Goal: Register for event/course

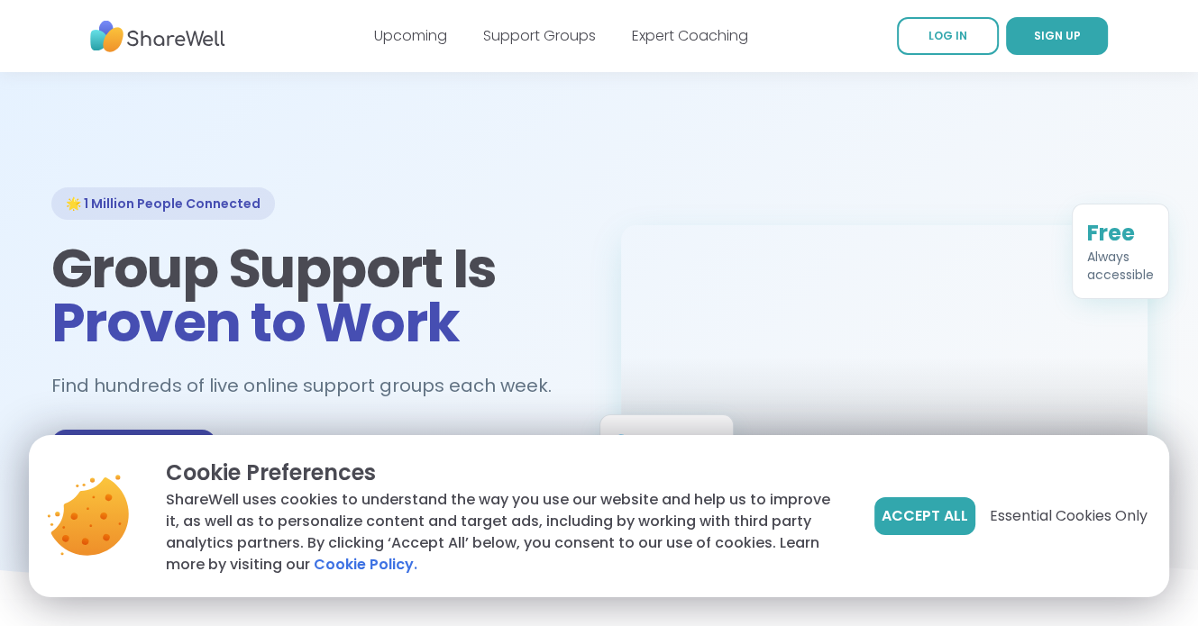
click at [942, 514] on span "Accept All" at bounding box center [925, 517] width 87 height 22
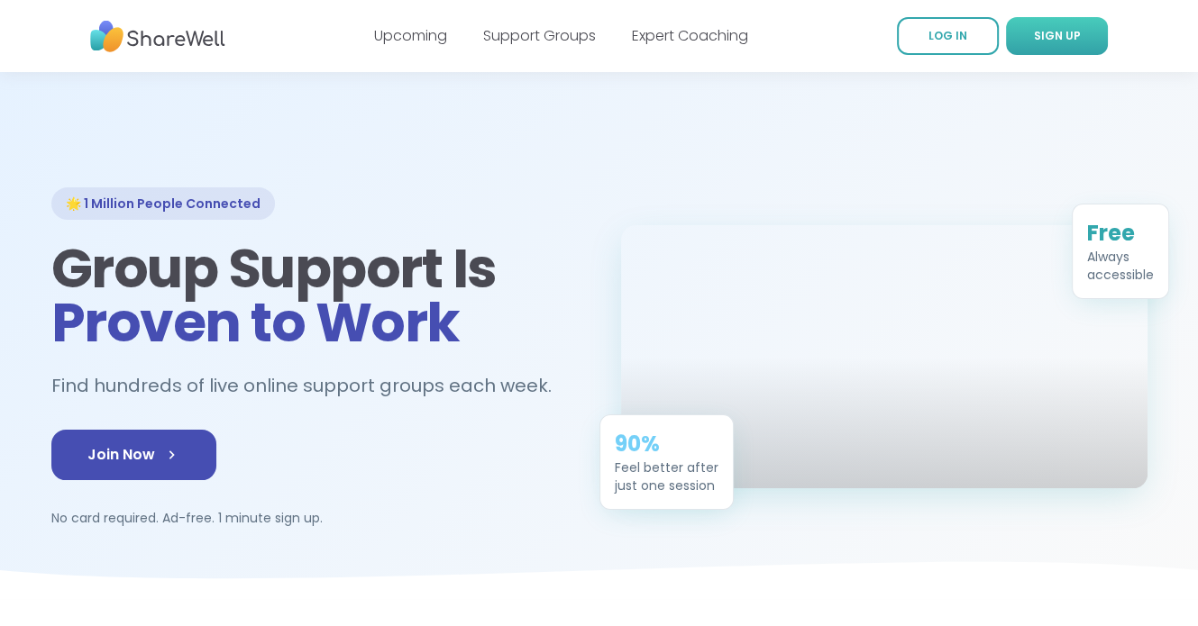
click at [1046, 35] on span "SIGN UP" at bounding box center [1057, 35] width 47 height 15
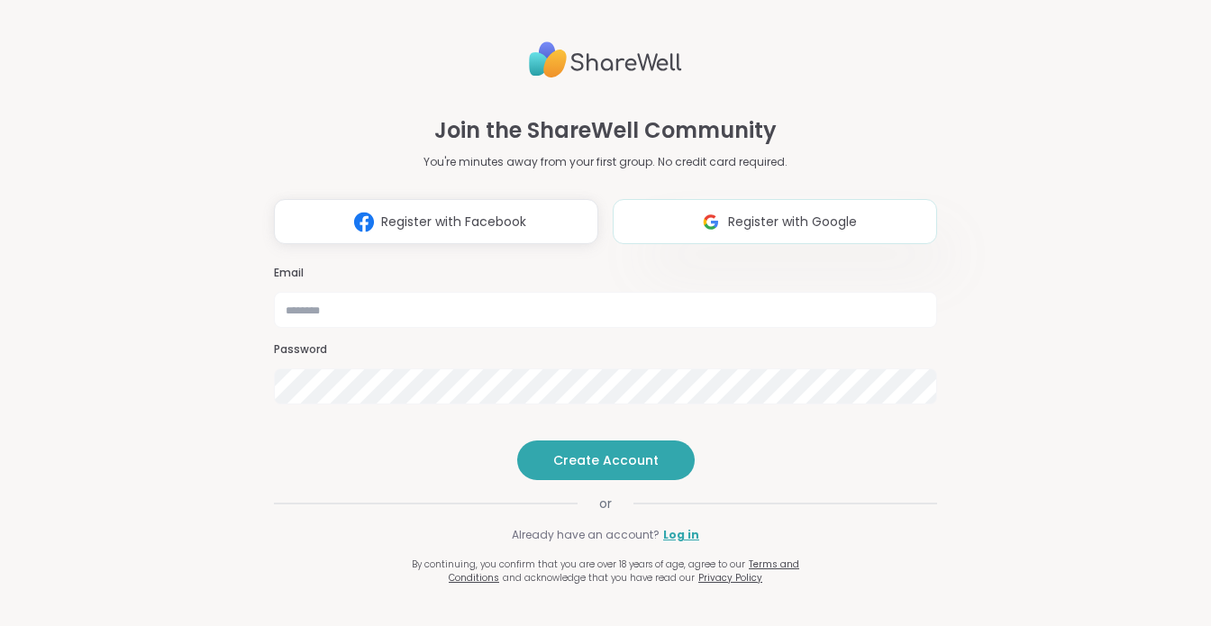
click at [681, 199] on button "Register with Google" at bounding box center [775, 221] width 324 height 45
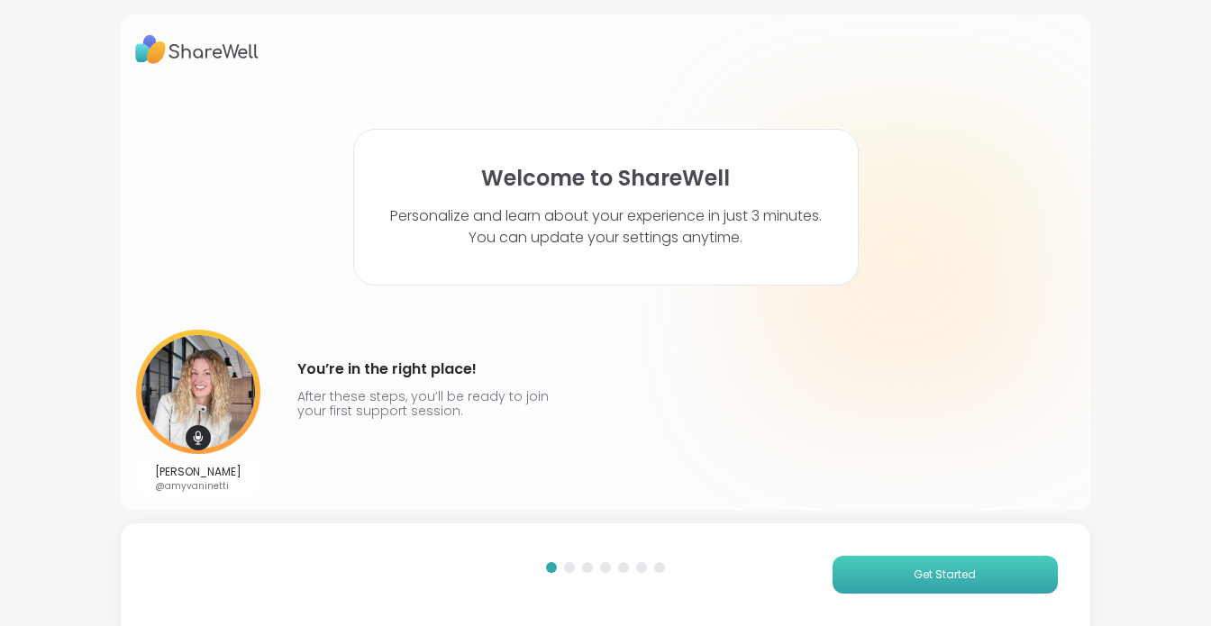
click at [888, 566] on button "Get Started" at bounding box center [945, 575] width 225 height 38
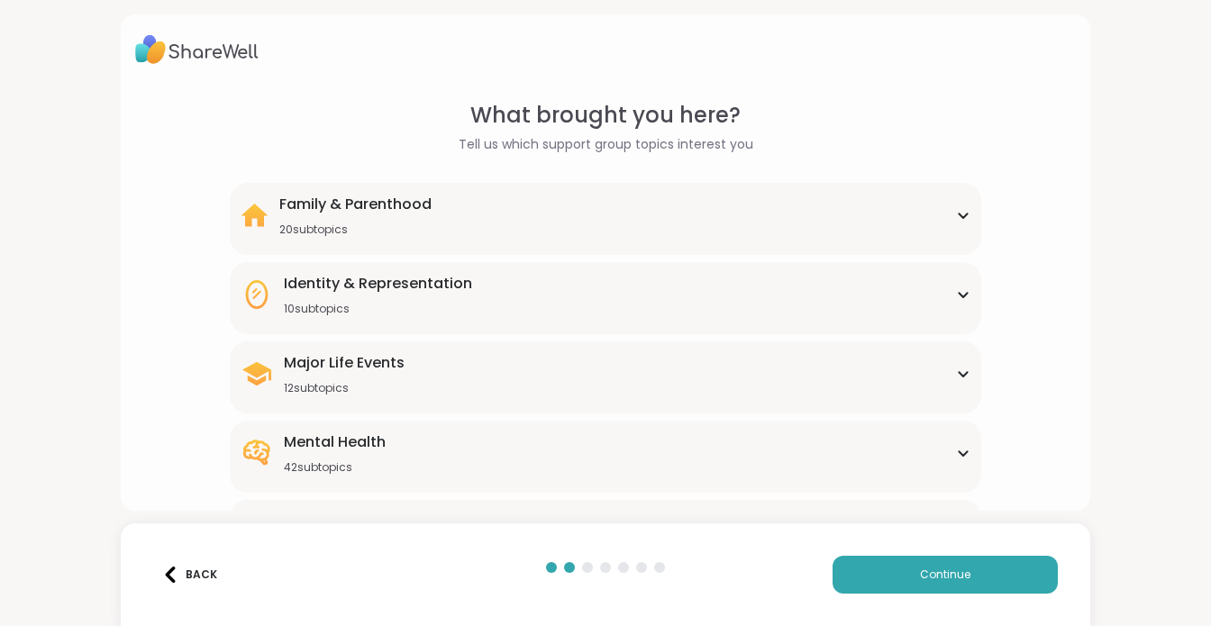
click at [944, 453] on div "Mental Health 42 subtopics" at bounding box center [606, 453] width 731 height 43
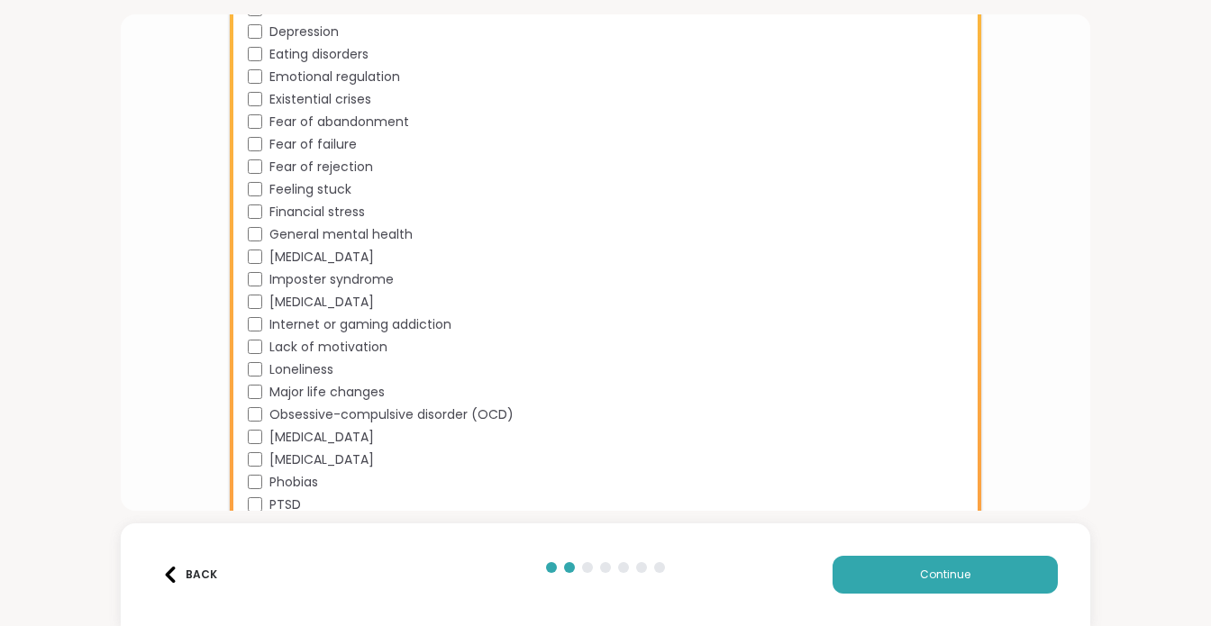
scroll to position [811, 0]
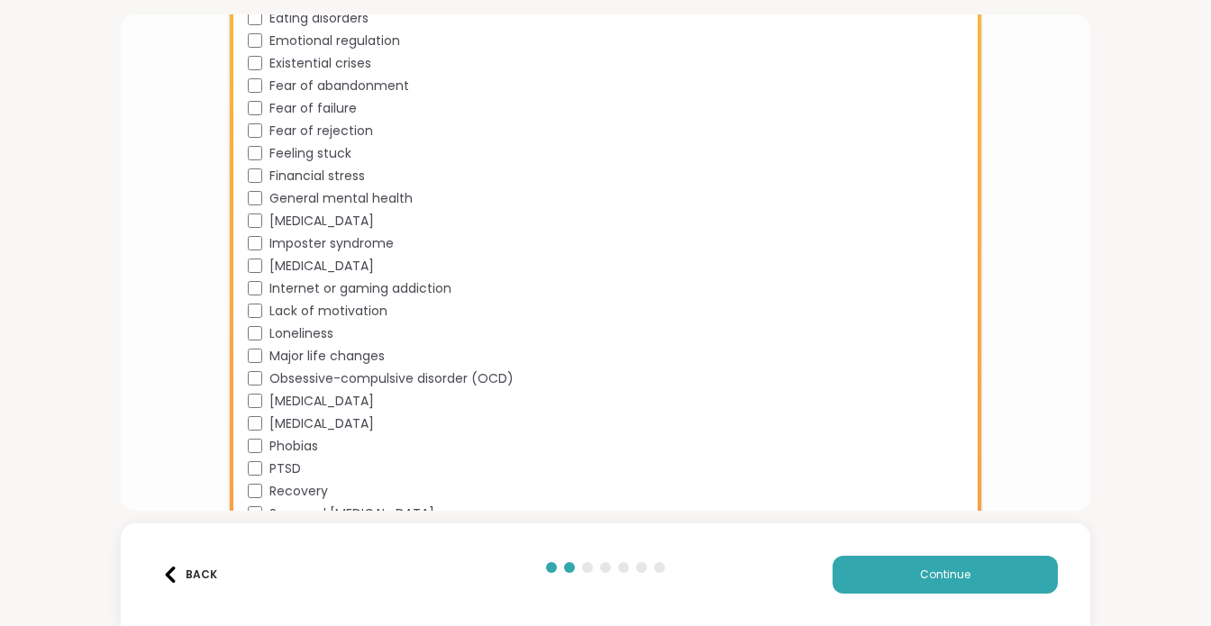
click at [248, 370] on div "Obsessive-compulsive disorder (OCD)" at bounding box center [610, 379] width 724 height 19
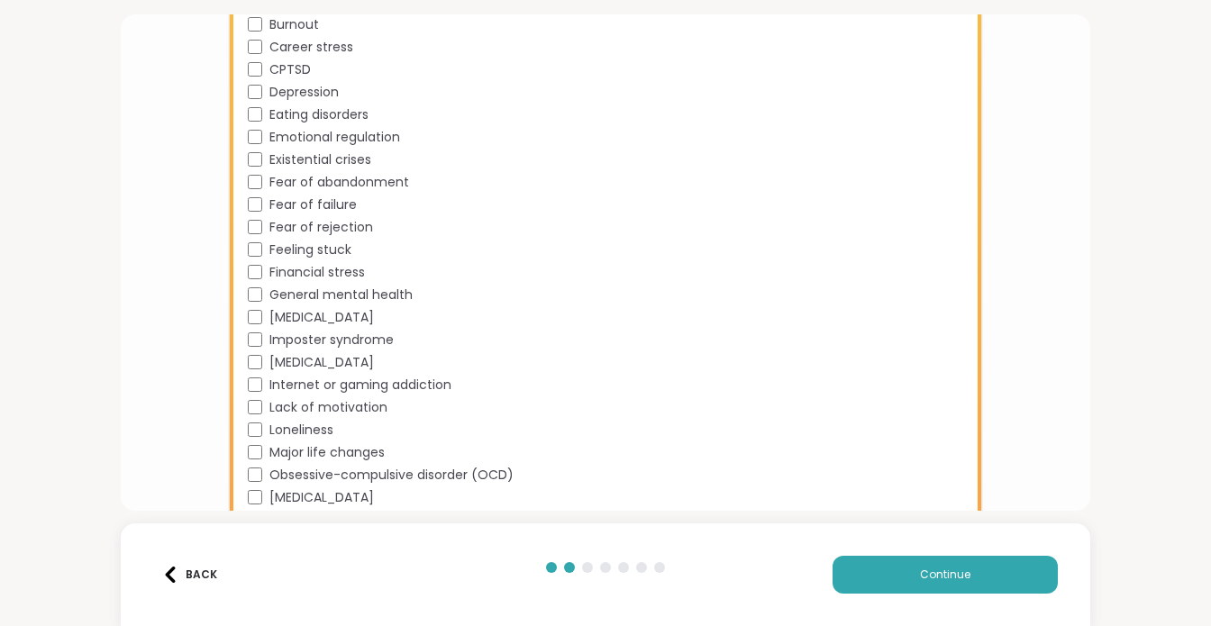
scroll to position [991, 0]
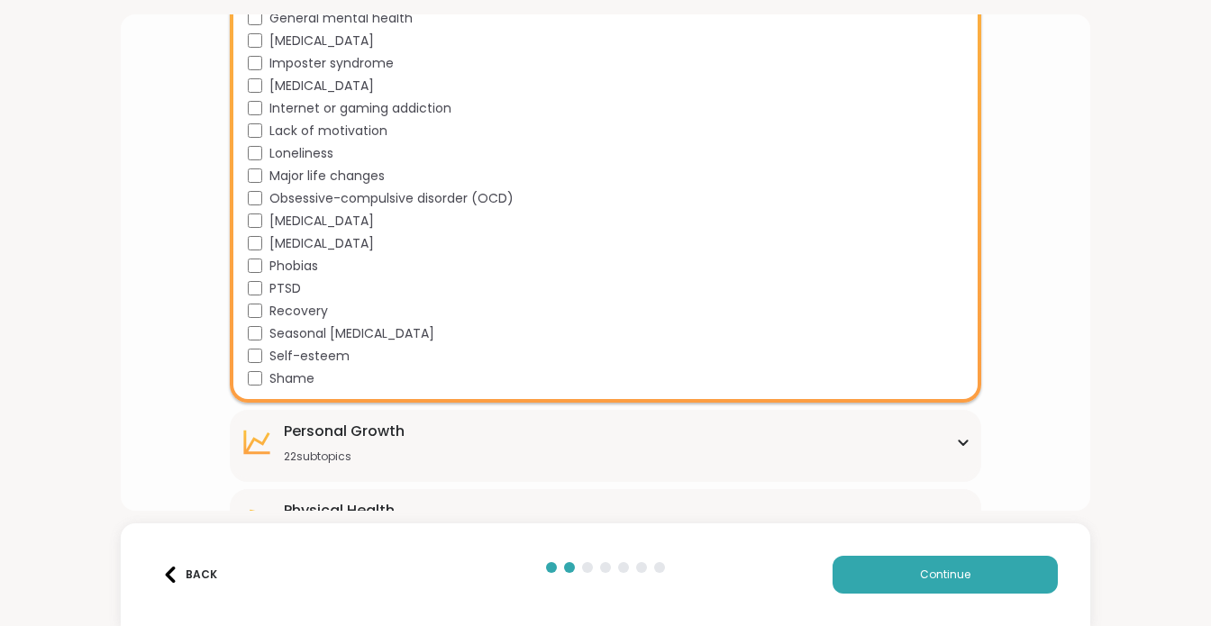
click at [956, 443] on icon at bounding box center [963, 442] width 14 height 9
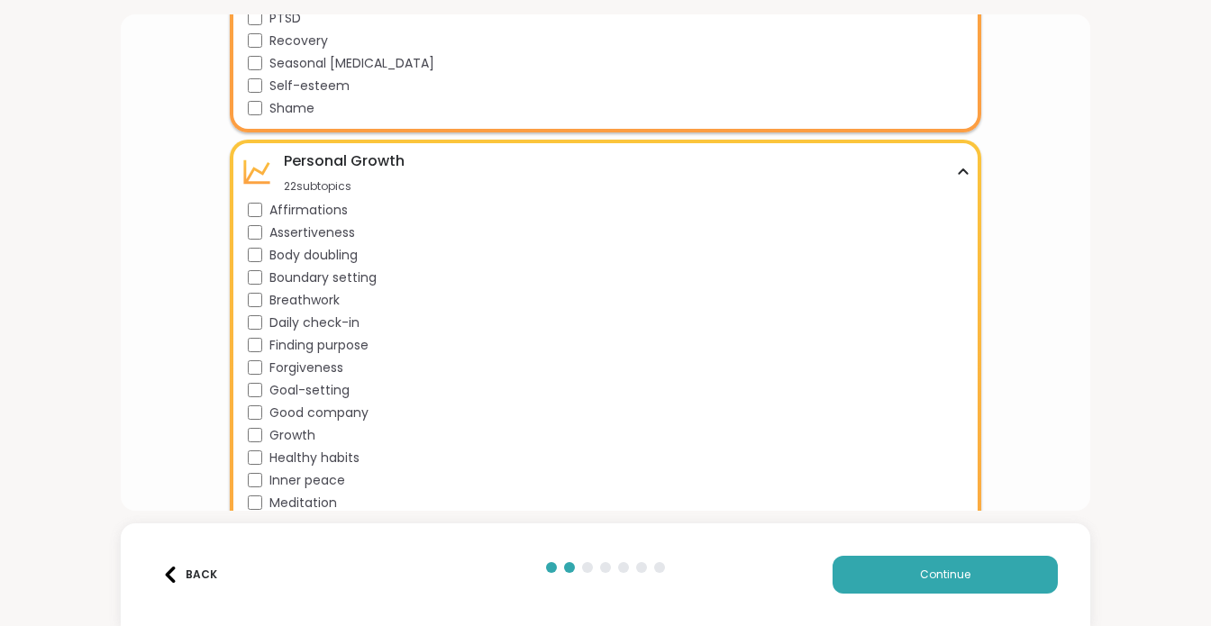
scroll to position [1352, 0]
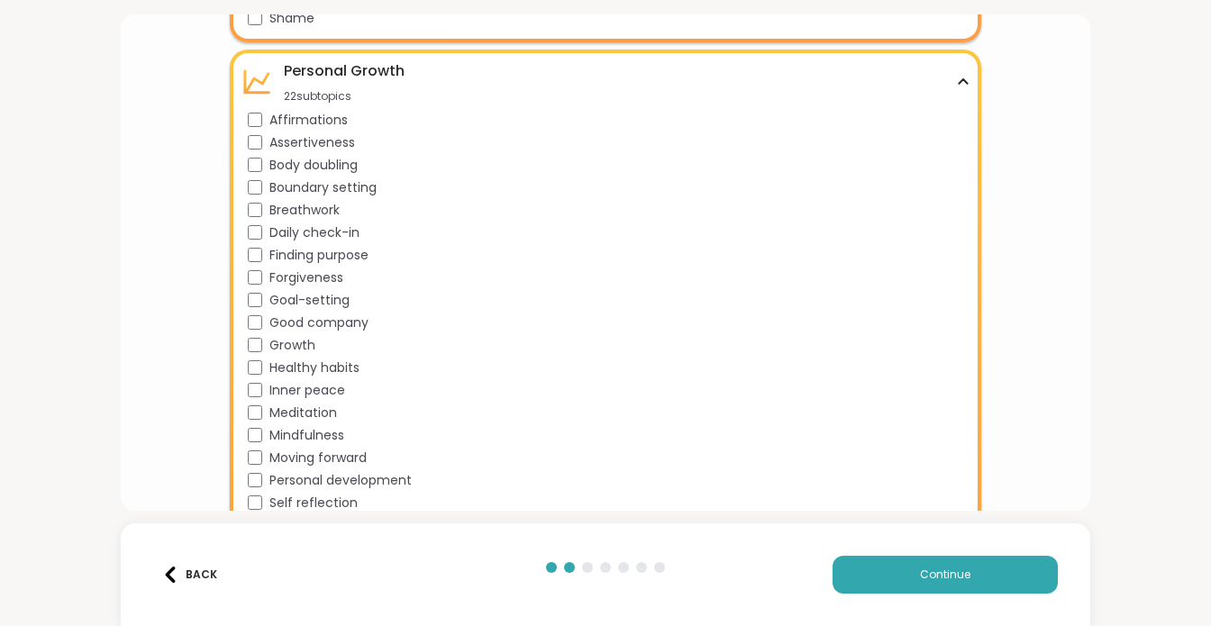
click at [250, 291] on div "Goal-setting" at bounding box center [610, 300] width 724 height 19
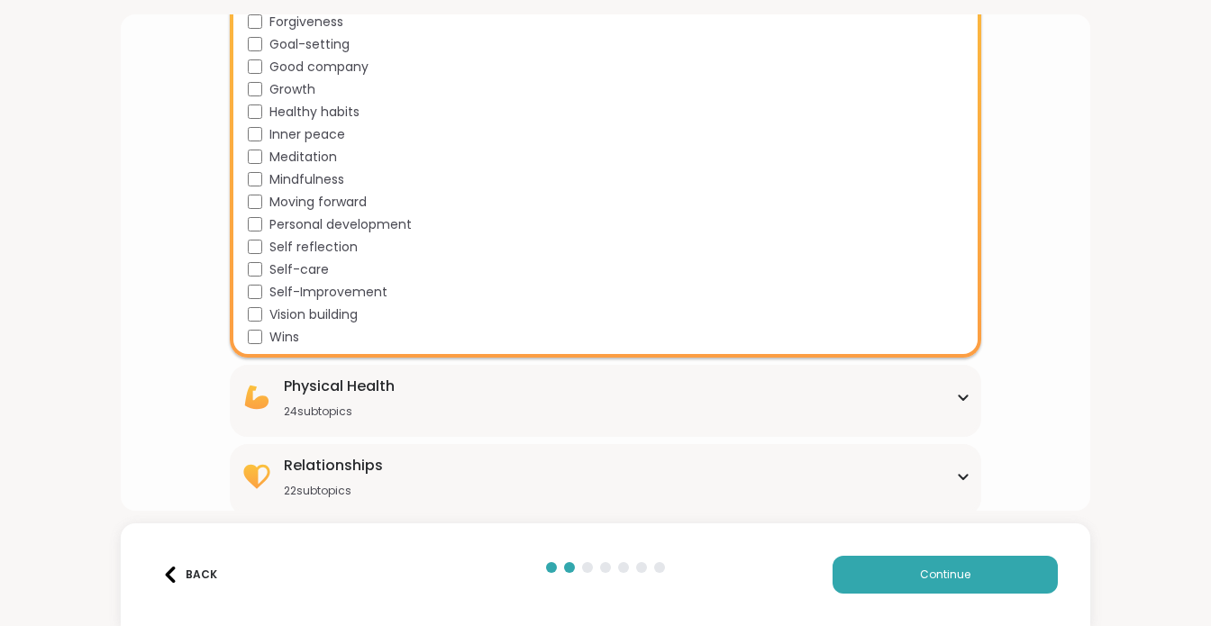
scroll to position [1613, 0]
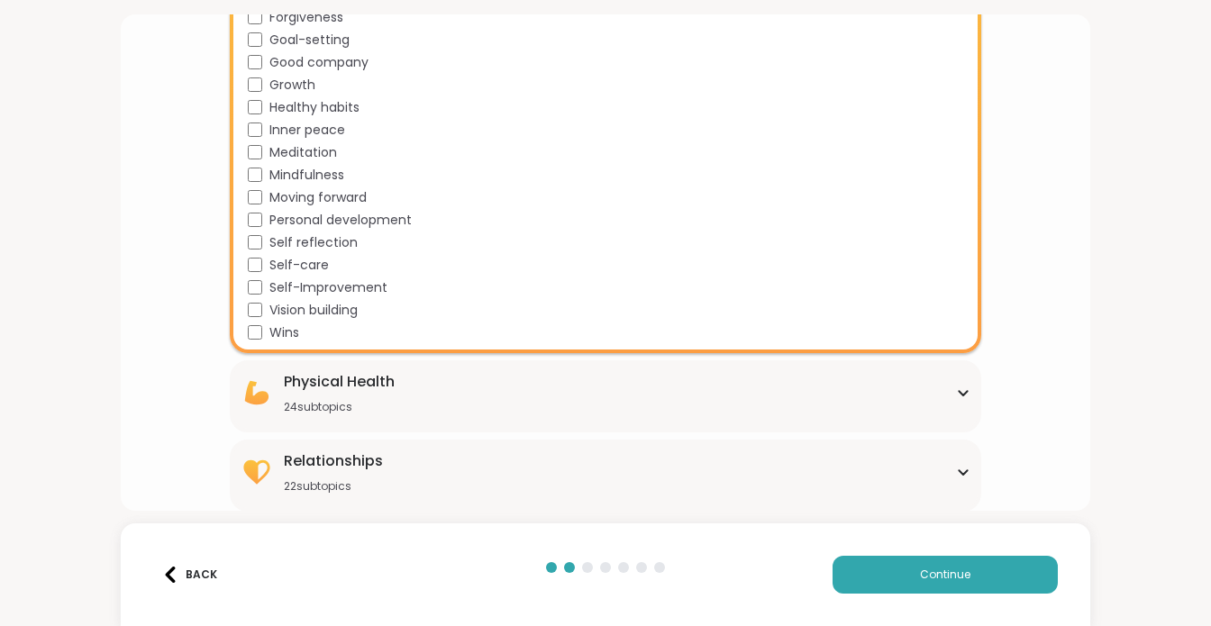
click at [956, 388] on icon at bounding box center [963, 392] width 14 height 9
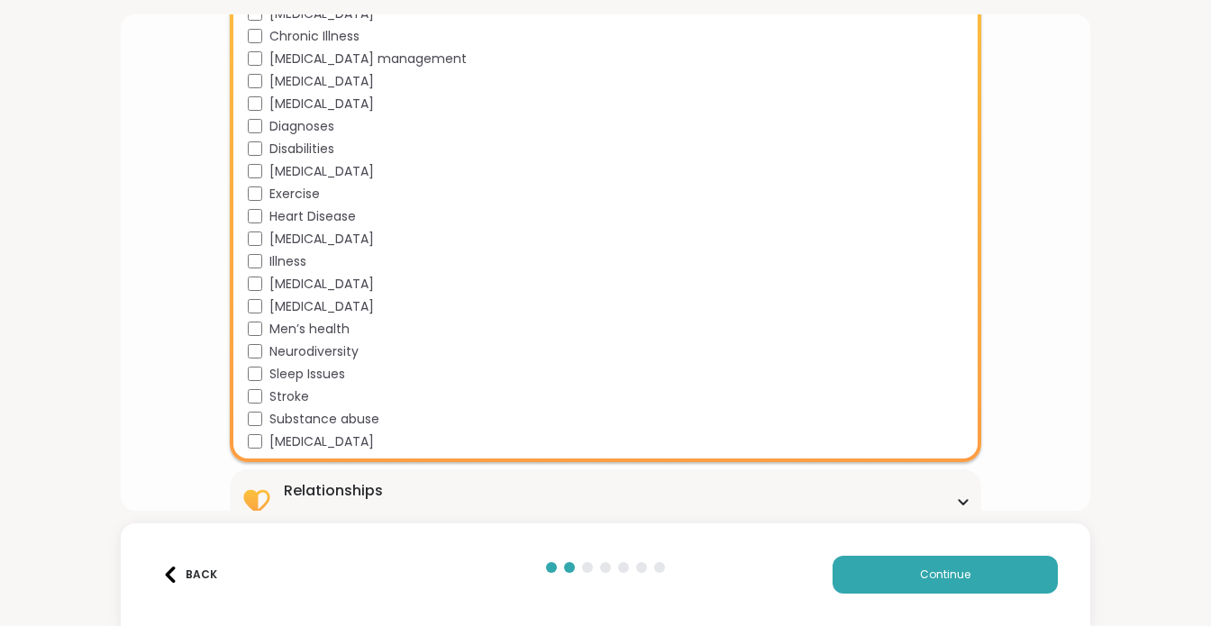
scroll to position [2150, 0]
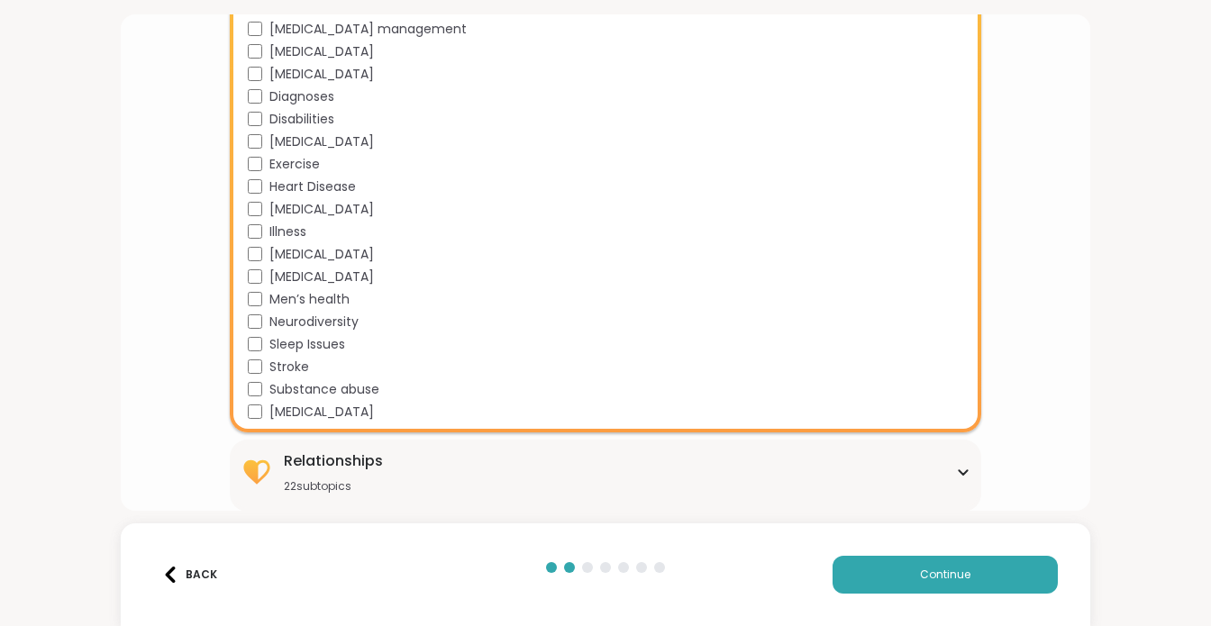
click at [956, 470] on icon at bounding box center [963, 472] width 14 height 9
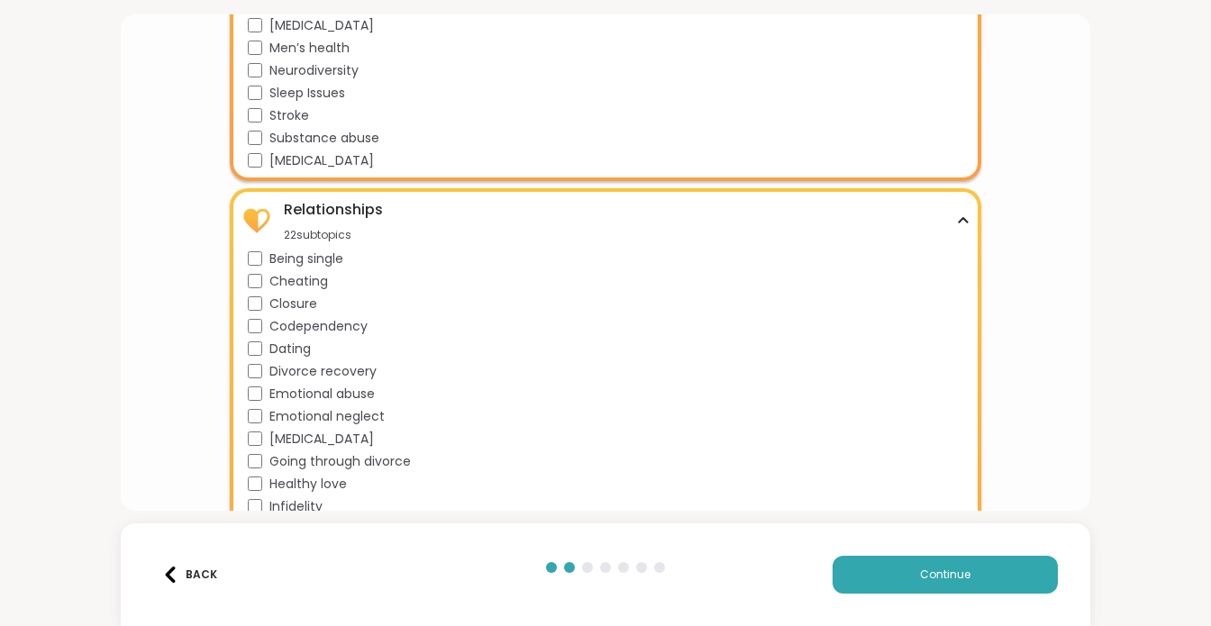
scroll to position [2371, 0]
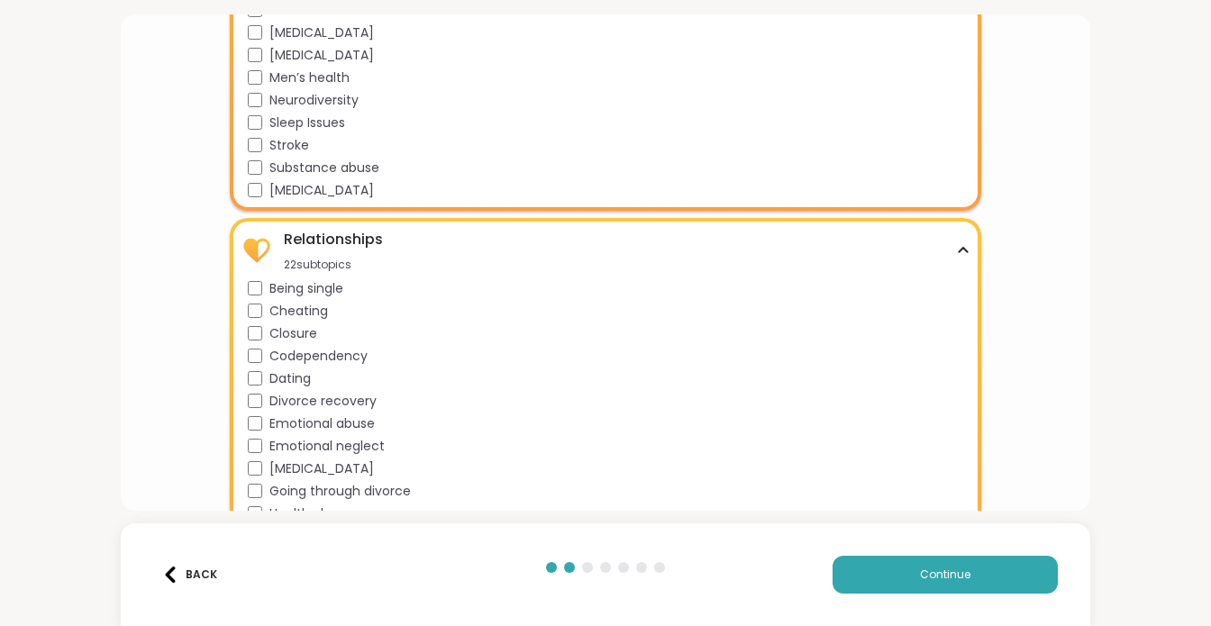
click at [956, 253] on icon at bounding box center [963, 250] width 14 height 9
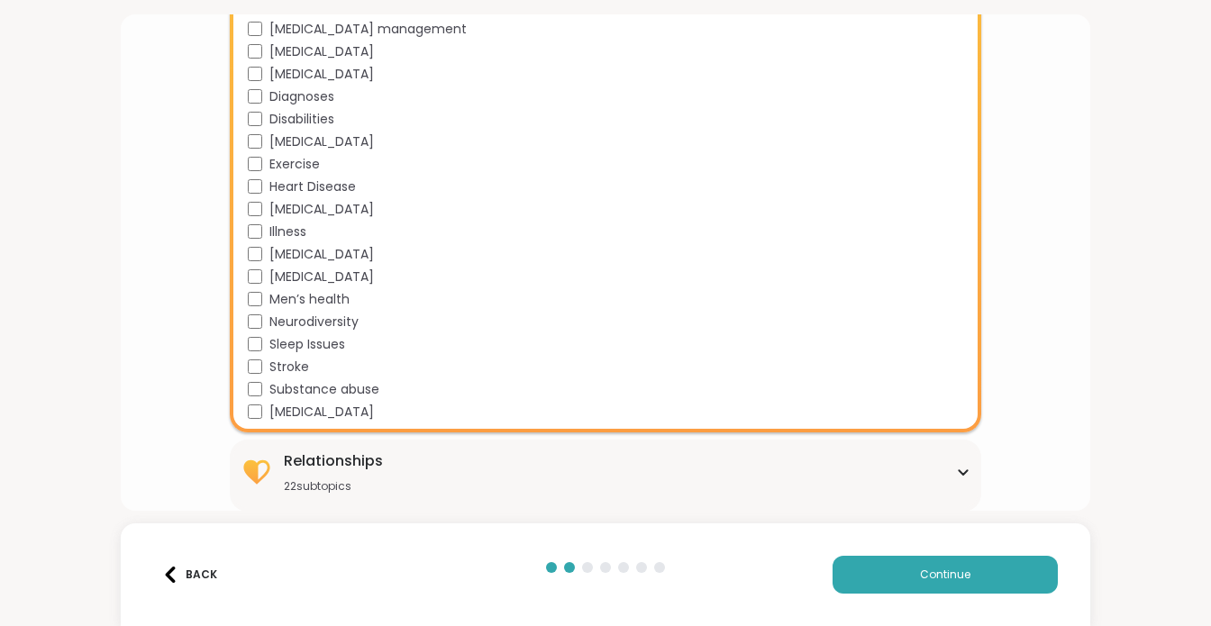
scroll to position [1879, 0]
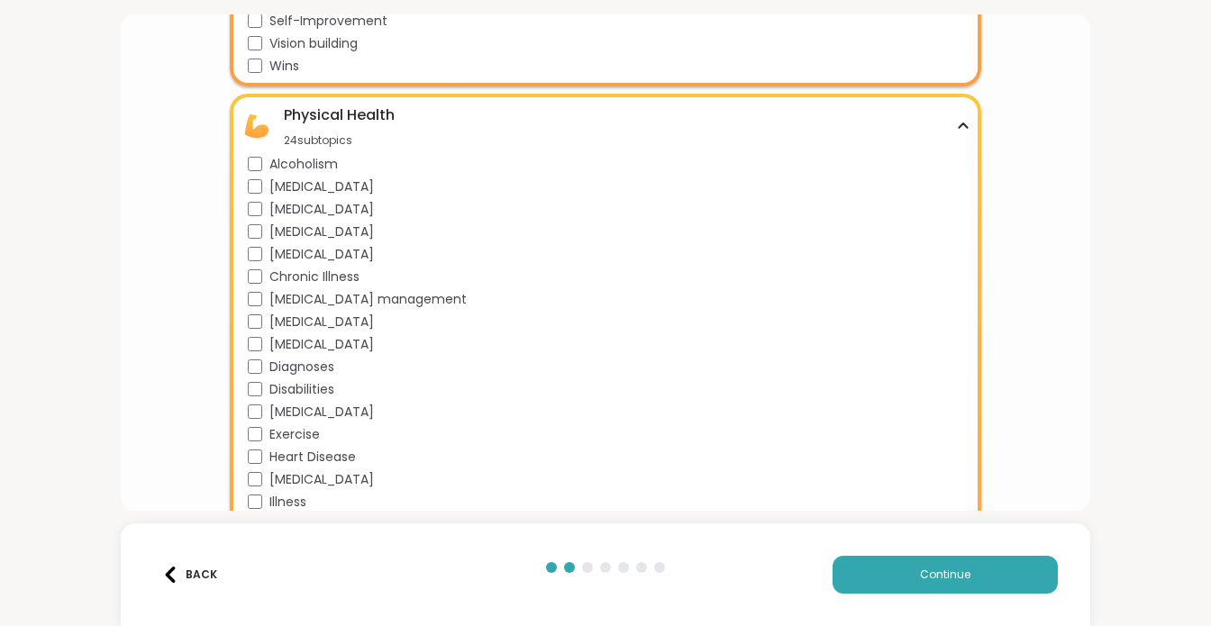
click at [956, 126] on icon at bounding box center [963, 126] width 14 height 9
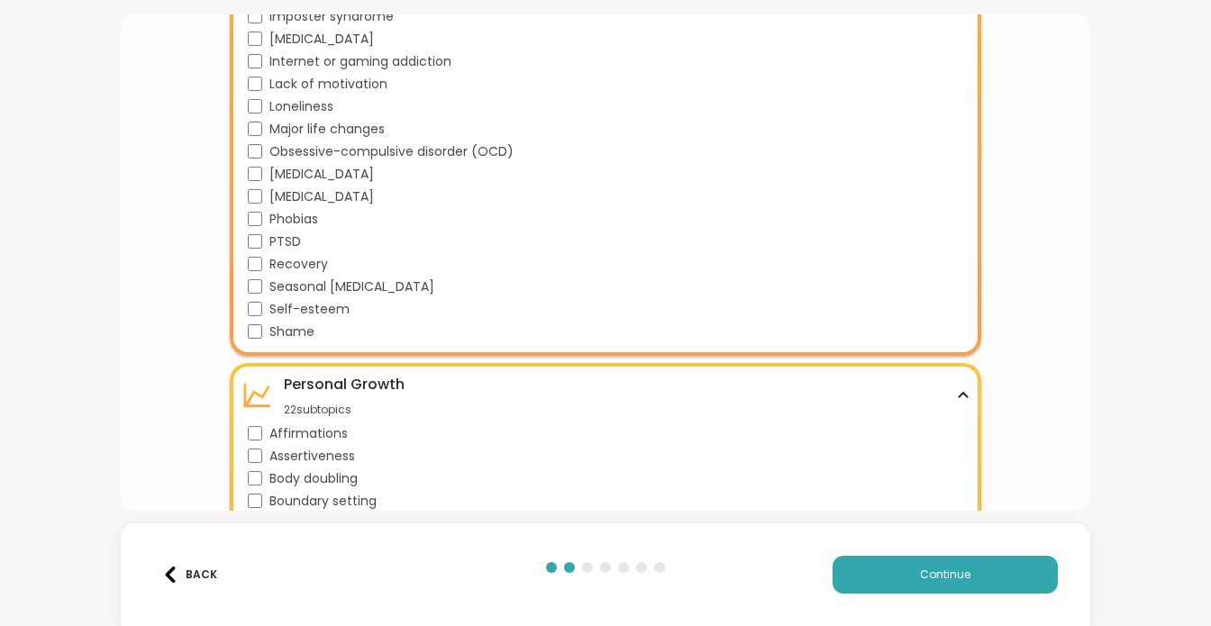
scroll to position [982, 0]
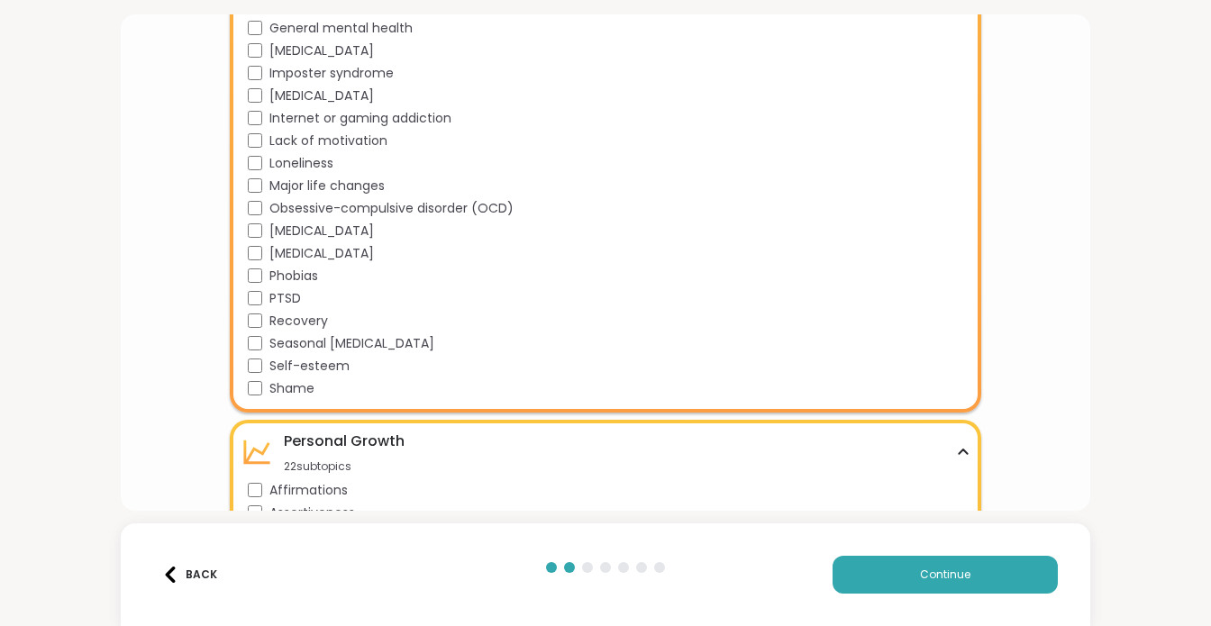
click at [956, 450] on icon at bounding box center [963, 452] width 14 height 9
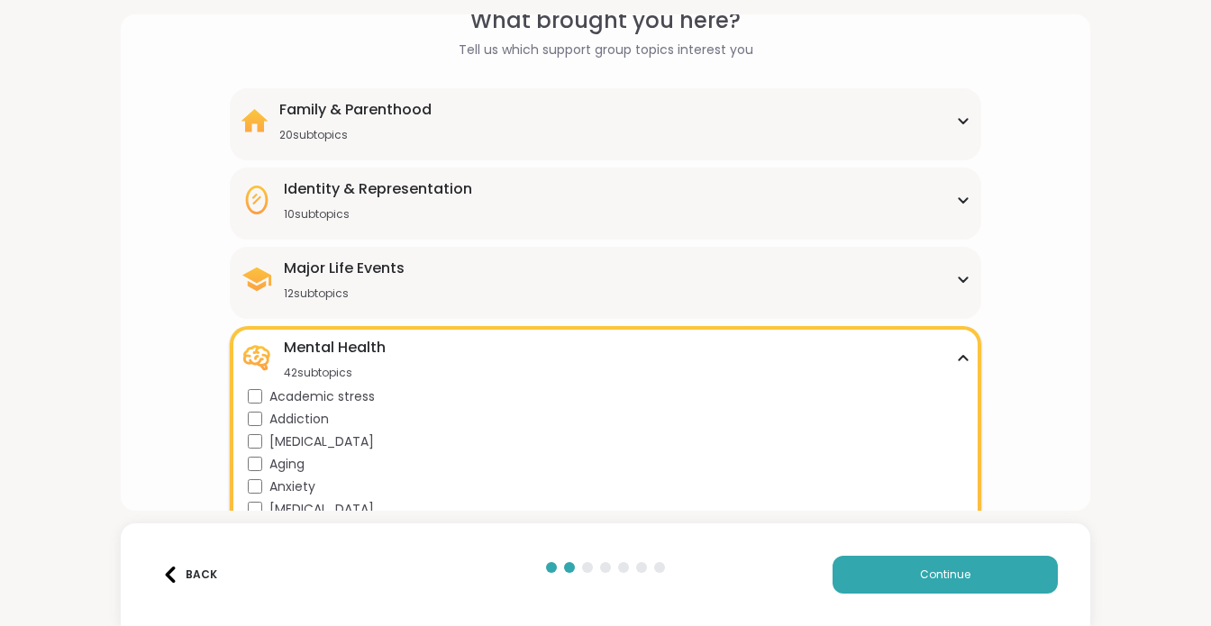
scroll to position [80, 0]
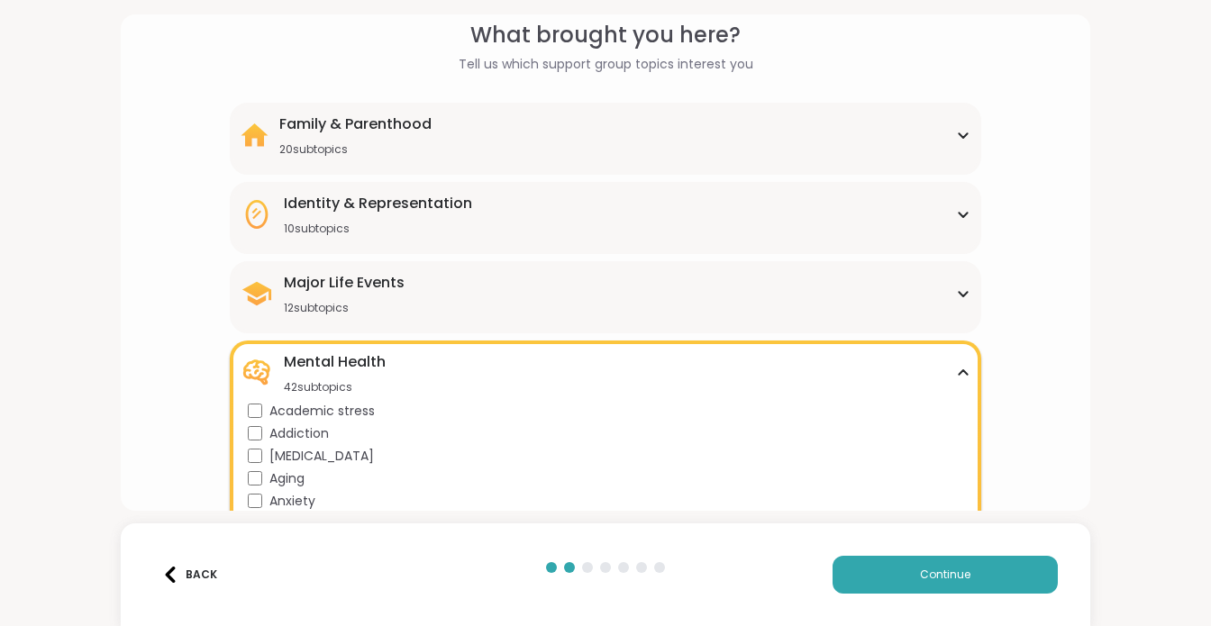
click at [956, 369] on icon at bounding box center [963, 373] width 14 height 9
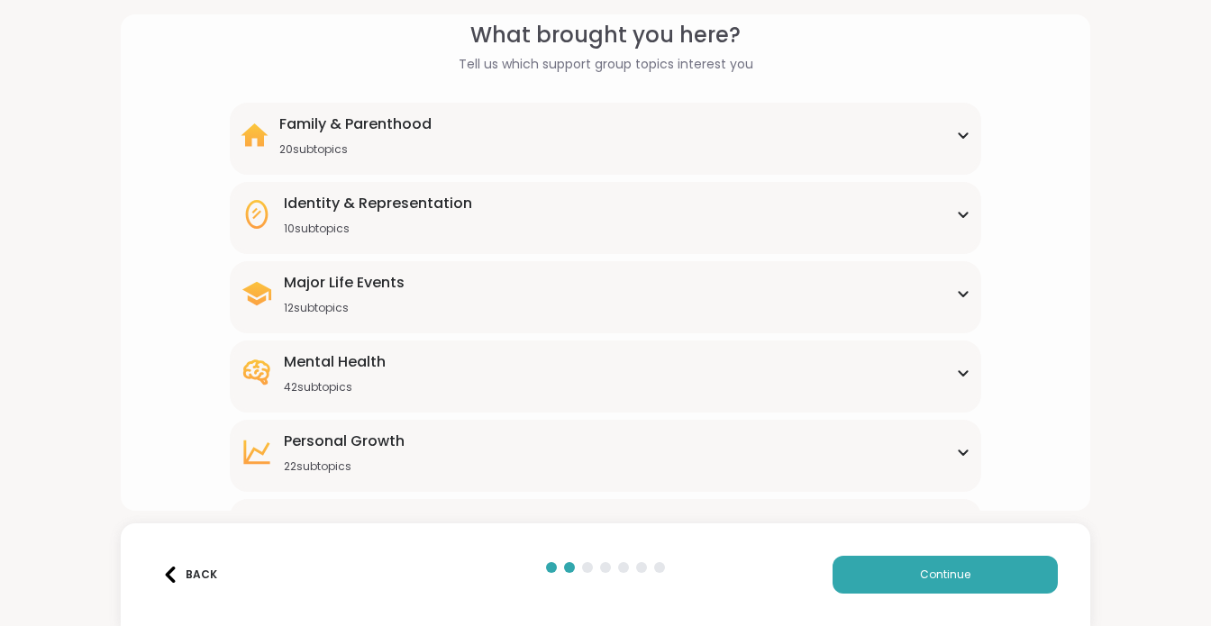
click at [960, 294] on icon at bounding box center [964, 294] width 8 height 5
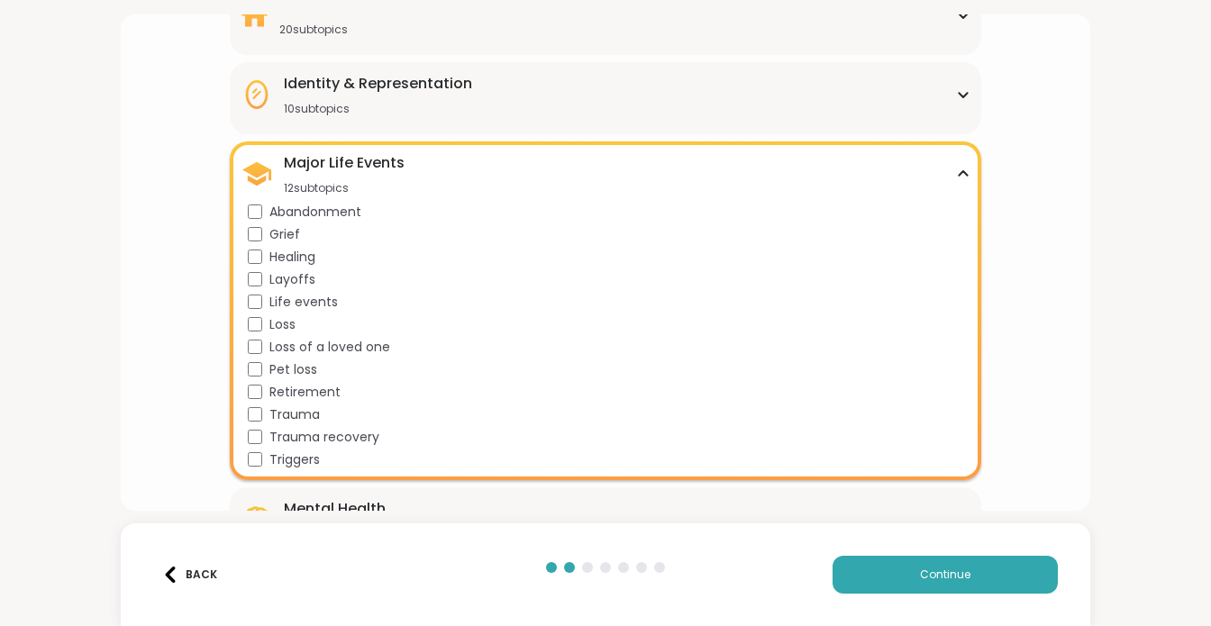
scroll to position [170, 0]
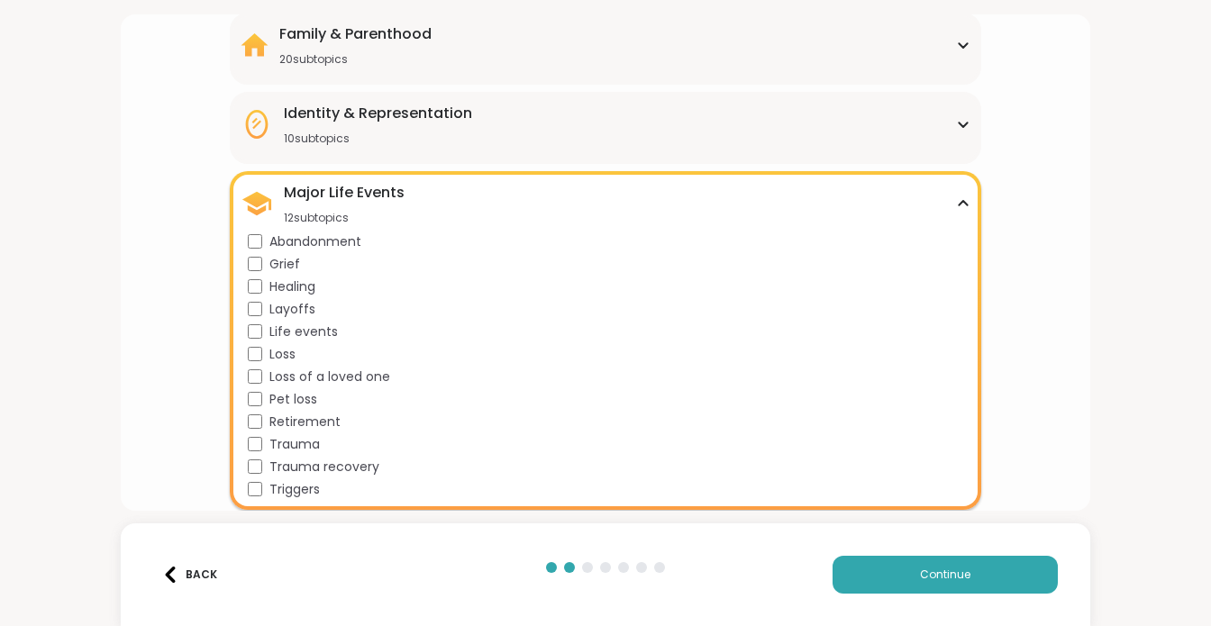
click at [952, 207] on div "Major Life Events 12 subtopics" at bounding box center [606, 203] width 731 height 43
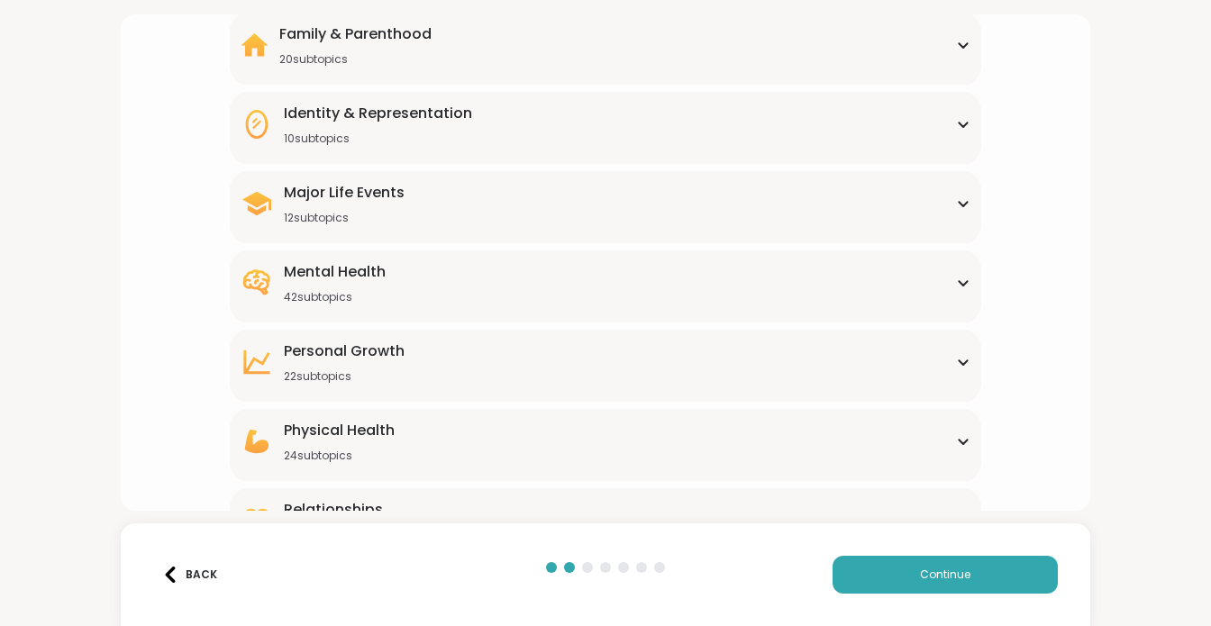
click at [956, 121] on icon at bounding box center [963, 124] width 14 height 9
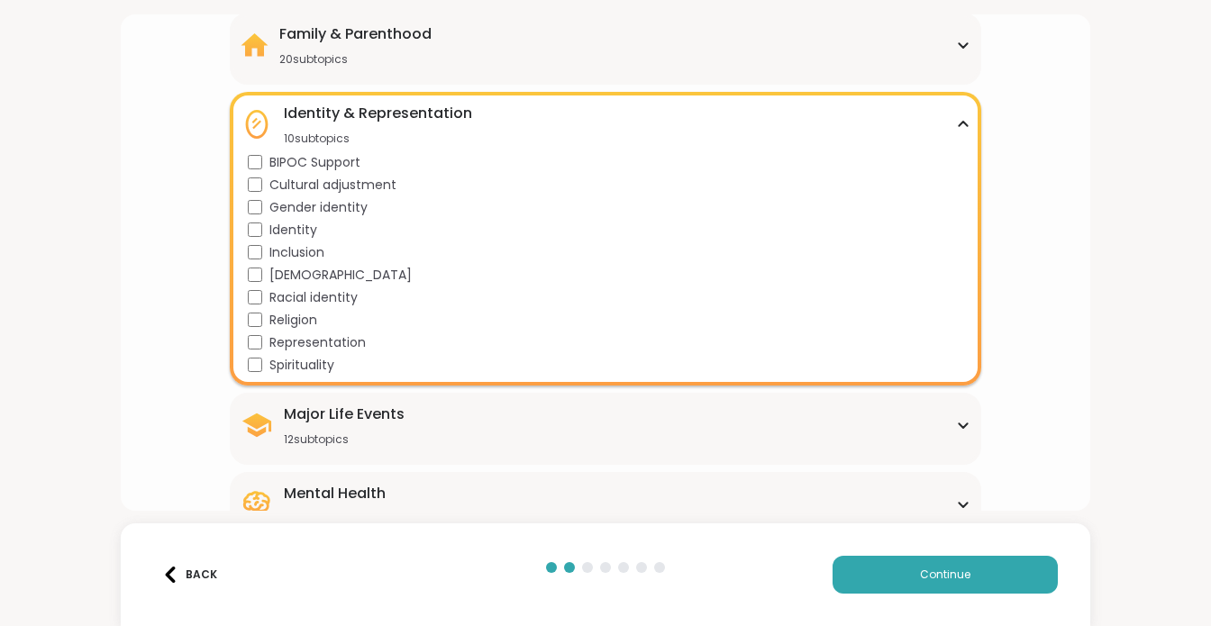
click at [251, 356] on div "Spirituality" at bounding box center [610, 365] width 724 height 19
click at [956, 126] on icon at bounding box center [963, 124] width 14 height 9
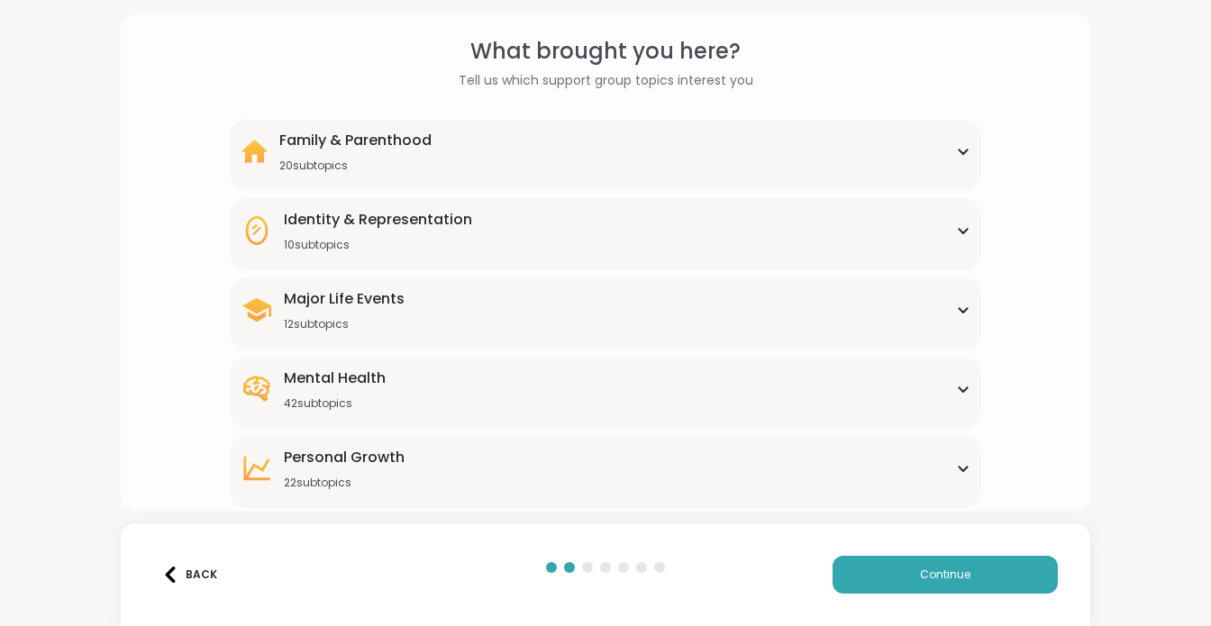
scroll to position [90, 0]
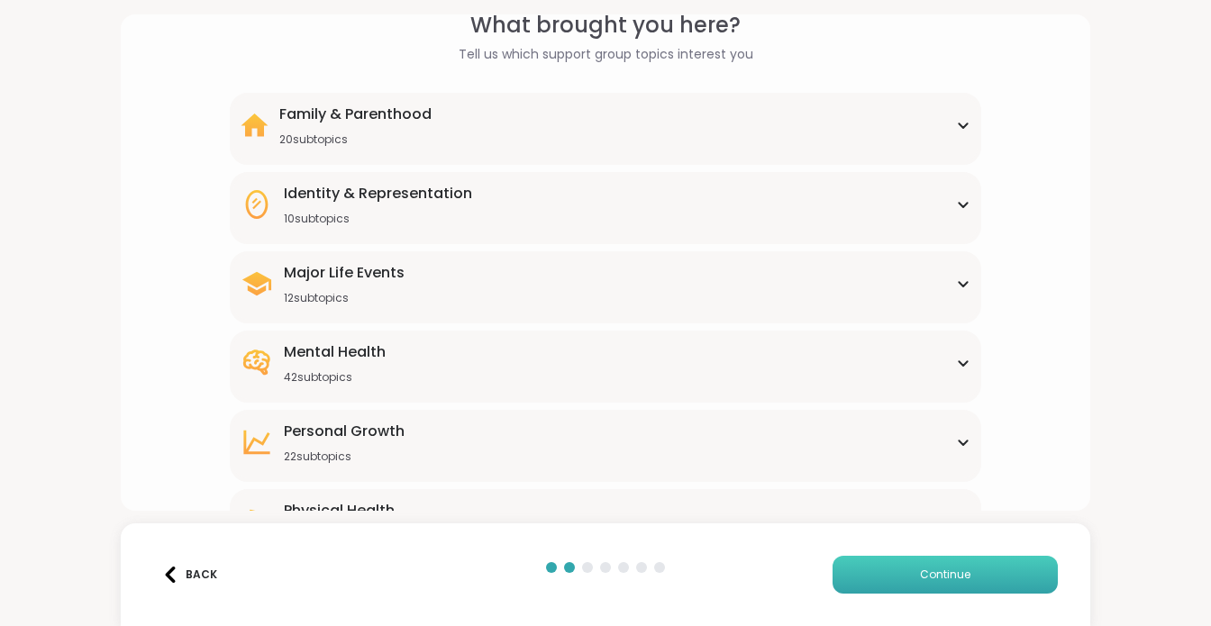
click at [947, 572] on span "Continue" at bounding box center [945, 575] width 50 height 16
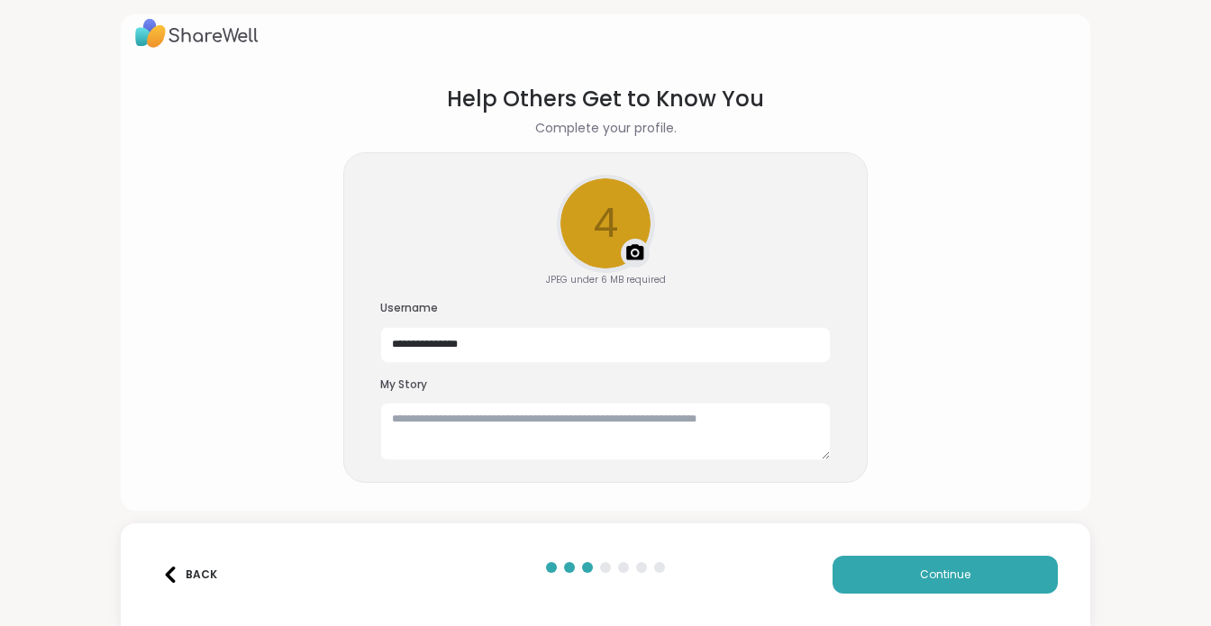
scroll to position [0, 0]
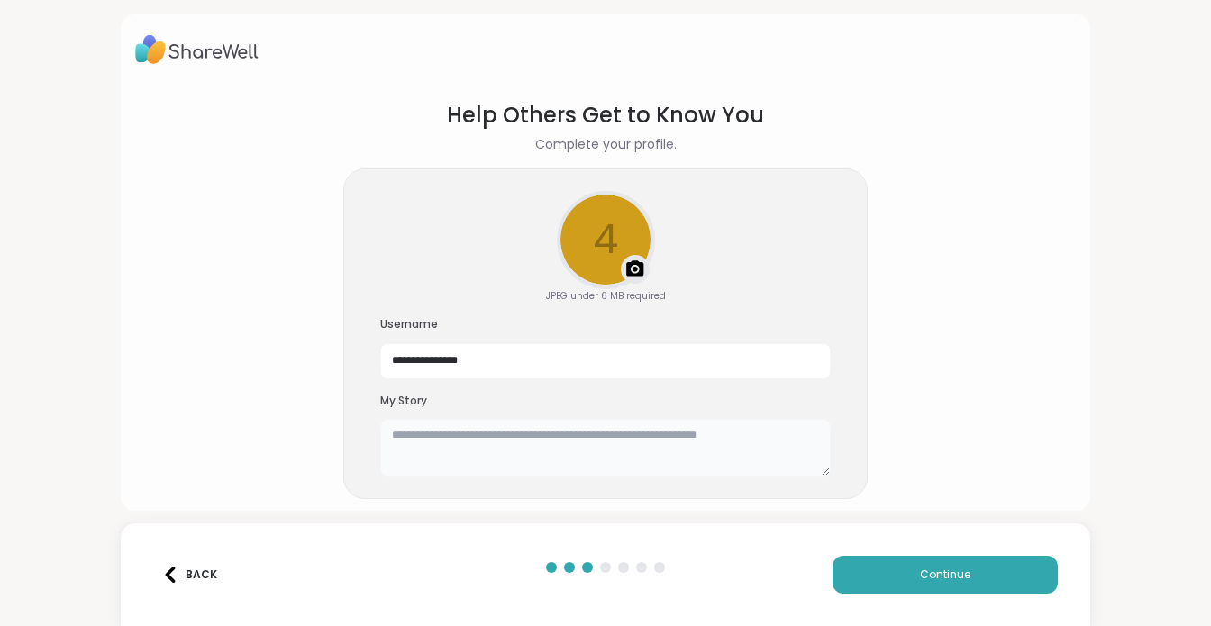
click at [400, 432] on textarea at bounding box center [605, 448] width 451 height 58
paste textarea "**********"
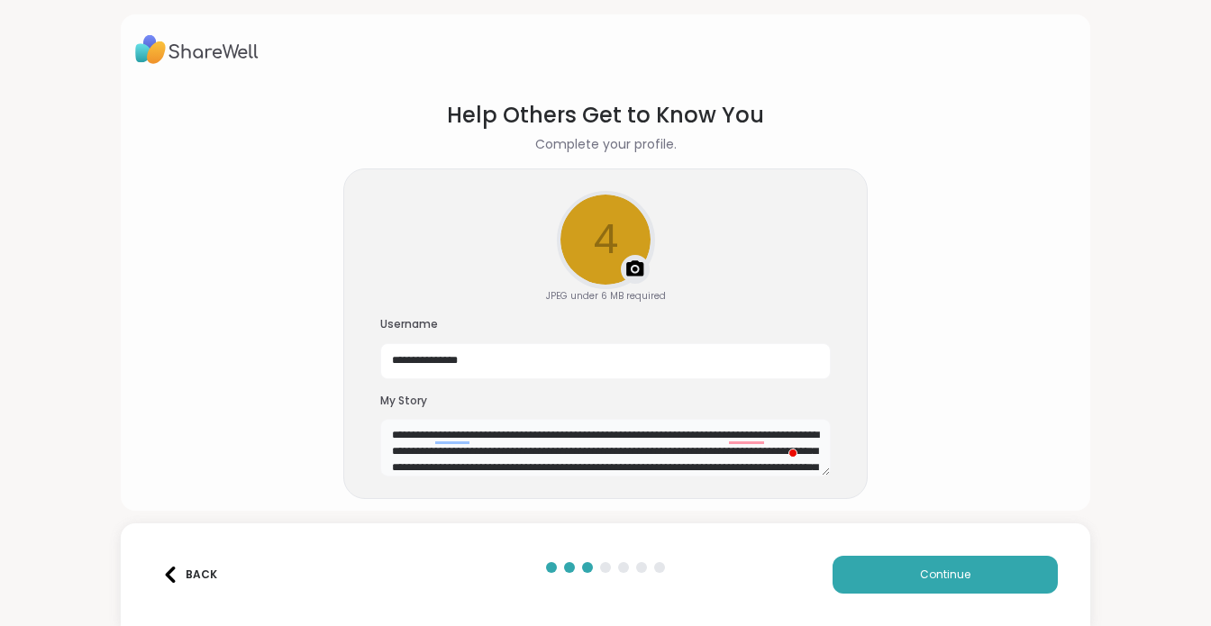
click at [465, 432] on textarea "**********" at bounding box center [605, 448] width 451 height 58
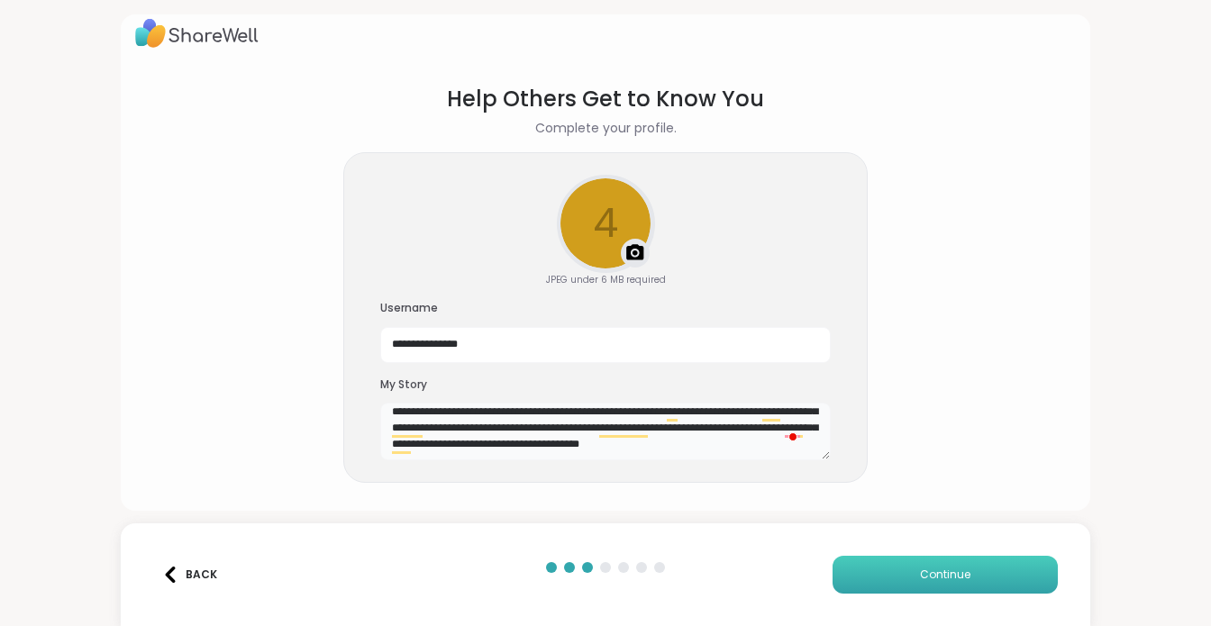
type textarea "**********"
click at [937, 569] on span "Continue" at bounding box center [945, 575] width 50 height 16
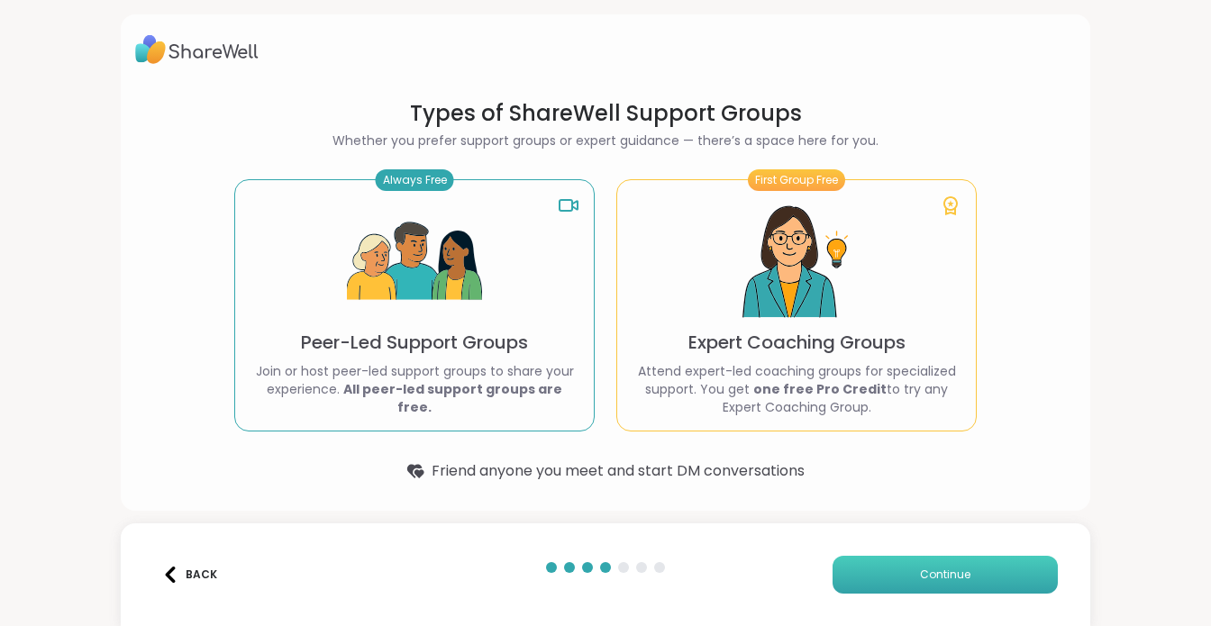
click at [887, 574] on button "Continue" at bounding box center [945, 575] width 225 height 38
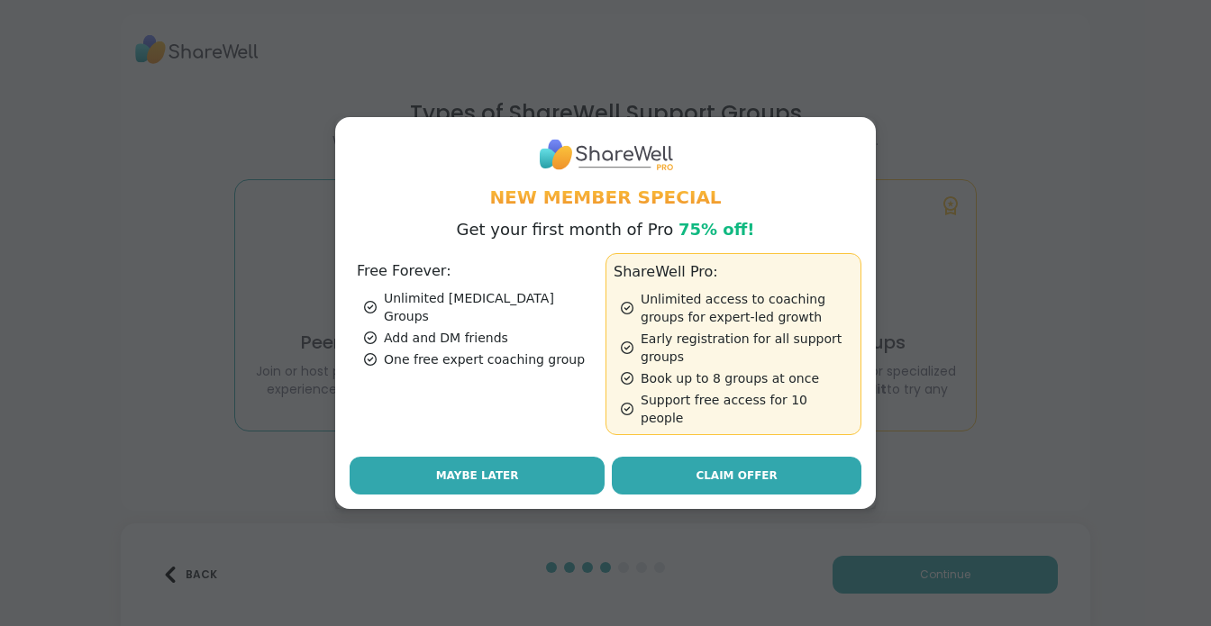
click at [487, 468] on span "Maybe Later" at bounding box center [477, 476] width 83 height 16
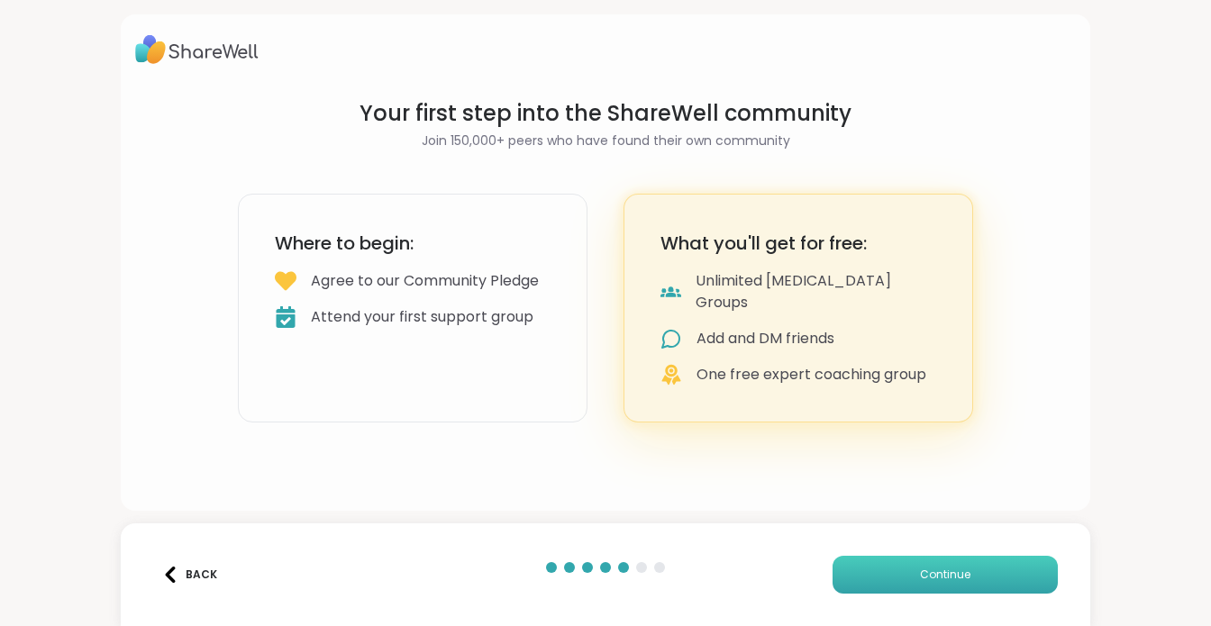
click at [942, 574] on span "Continue" at bounding box center [945, 575] width 50 height 16
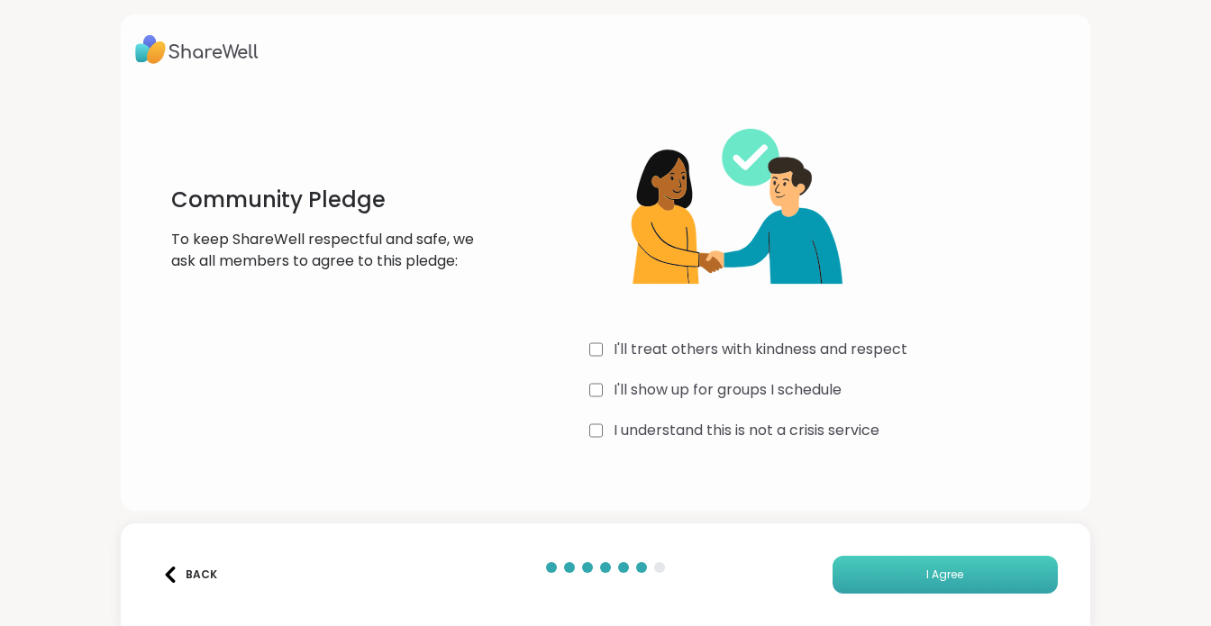
click at [927, 571] on span "I Agree" at bounding box center [945, 575] width 37 height 16
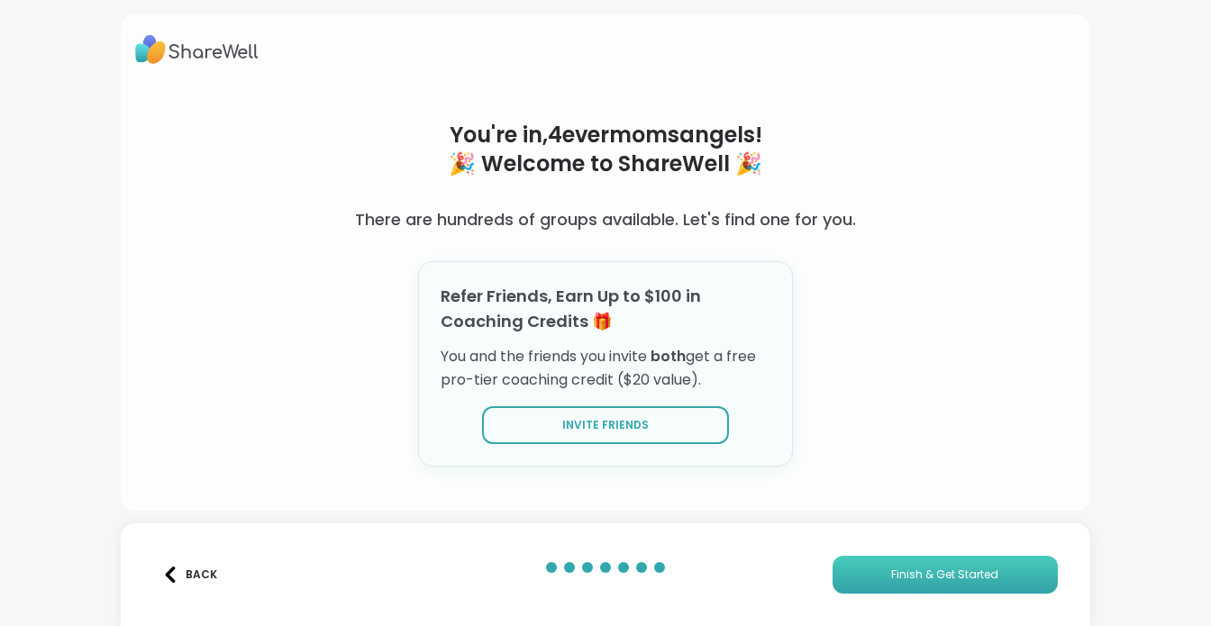
click at [922, 571] on span "Finish & Get Started" at bounding box center [944, 575] width 107 height 16
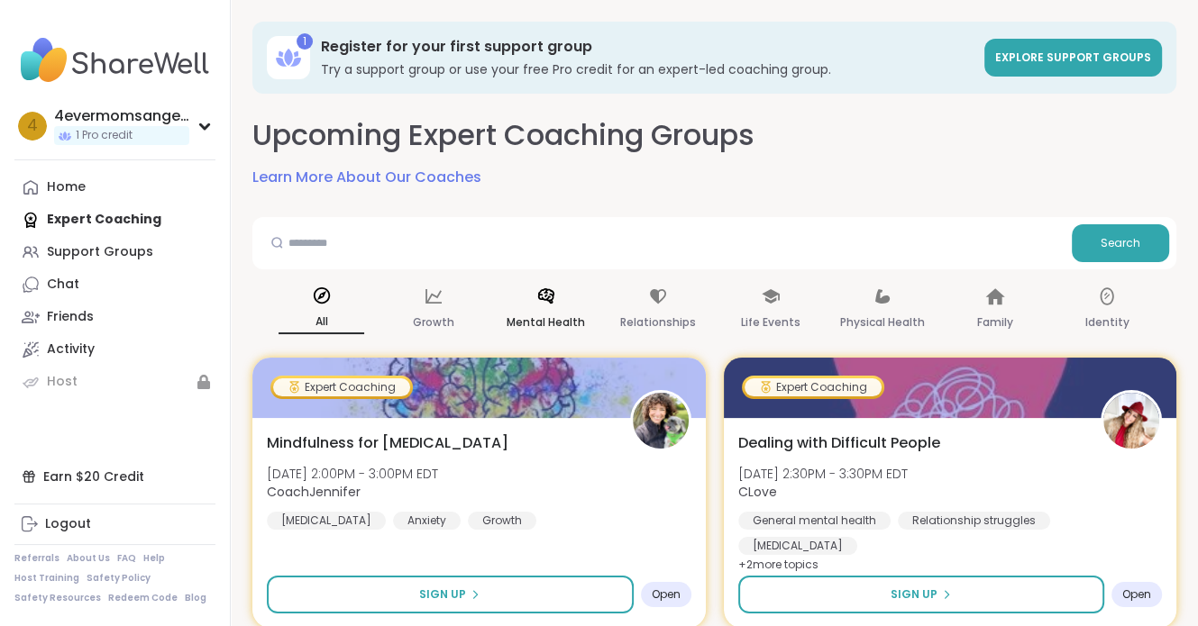
click at [560, 314] on p "Mental Health" at bounding box center [546, 323] width 78 height 22
click at [90, 252] on div "Support Groups" at bounding box center [100, 252] width 106 height 18
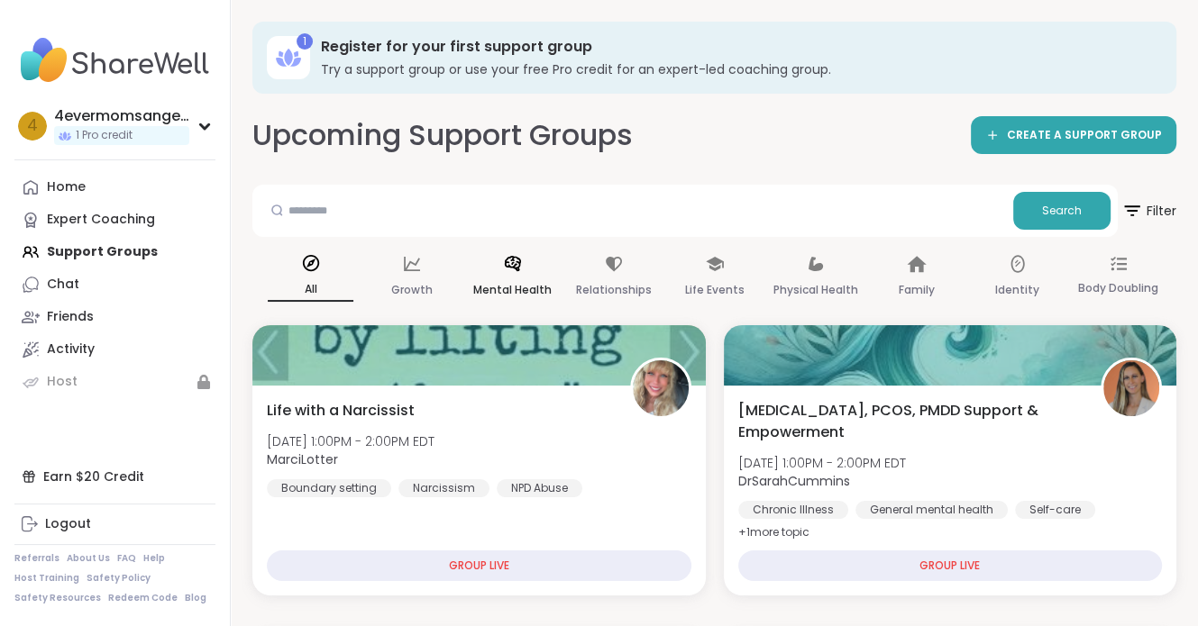
click at [530, 279] on p "Mental Health" at bounding box center [512, 290] width 78 height 22
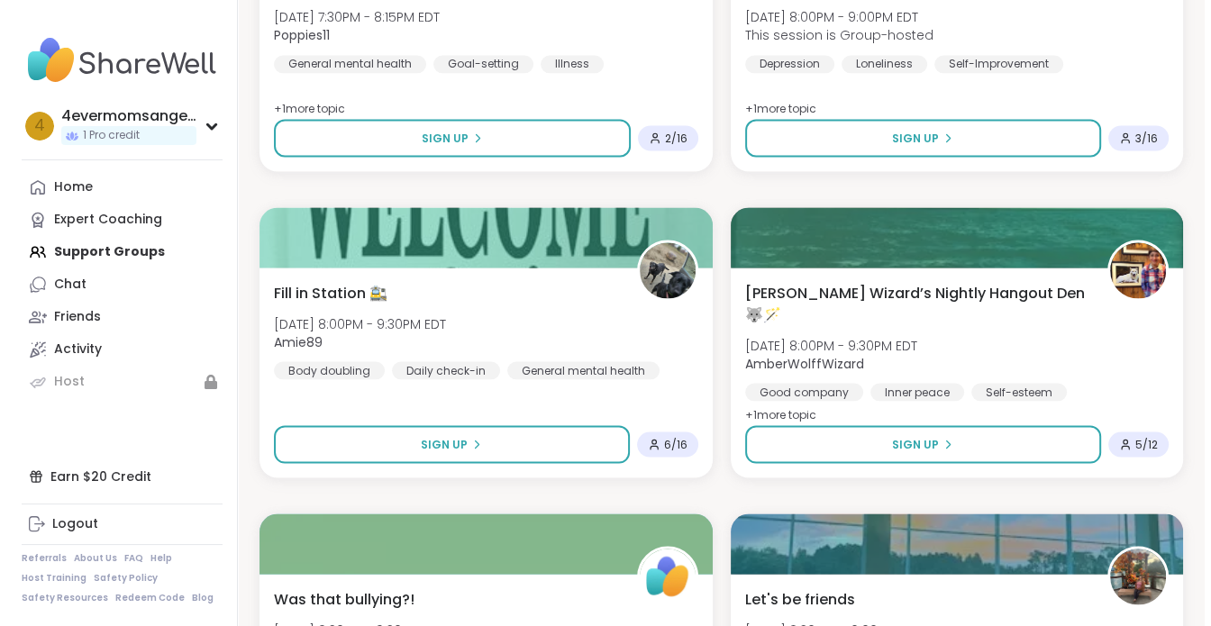
scroll to position [2974, 0]
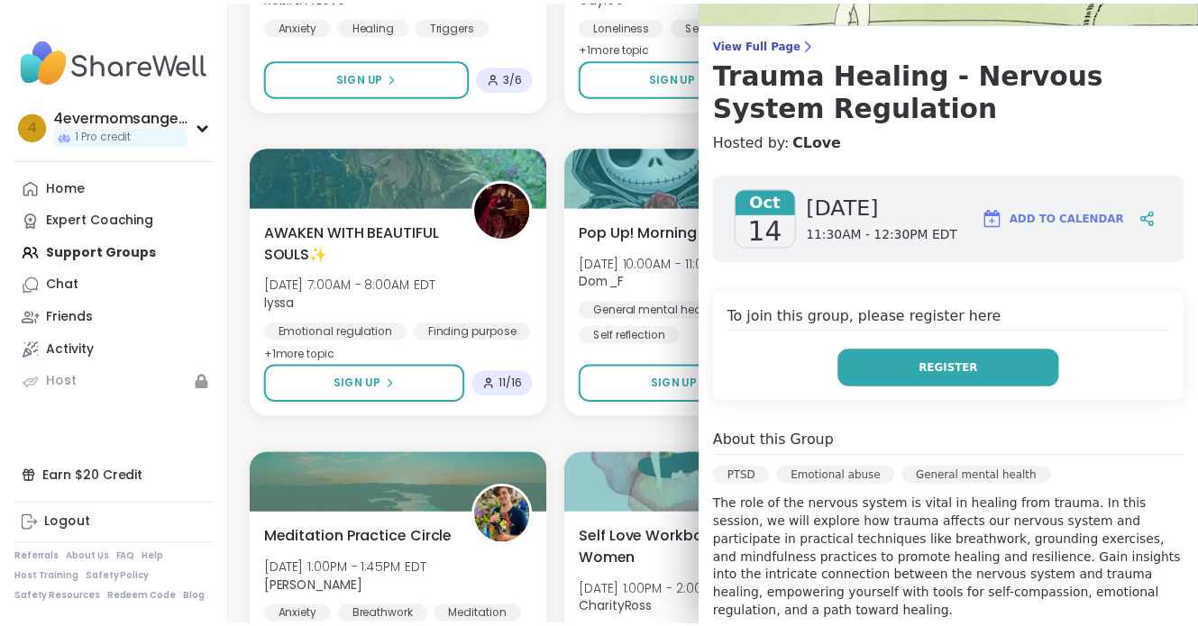
scroll to position [0, 0]
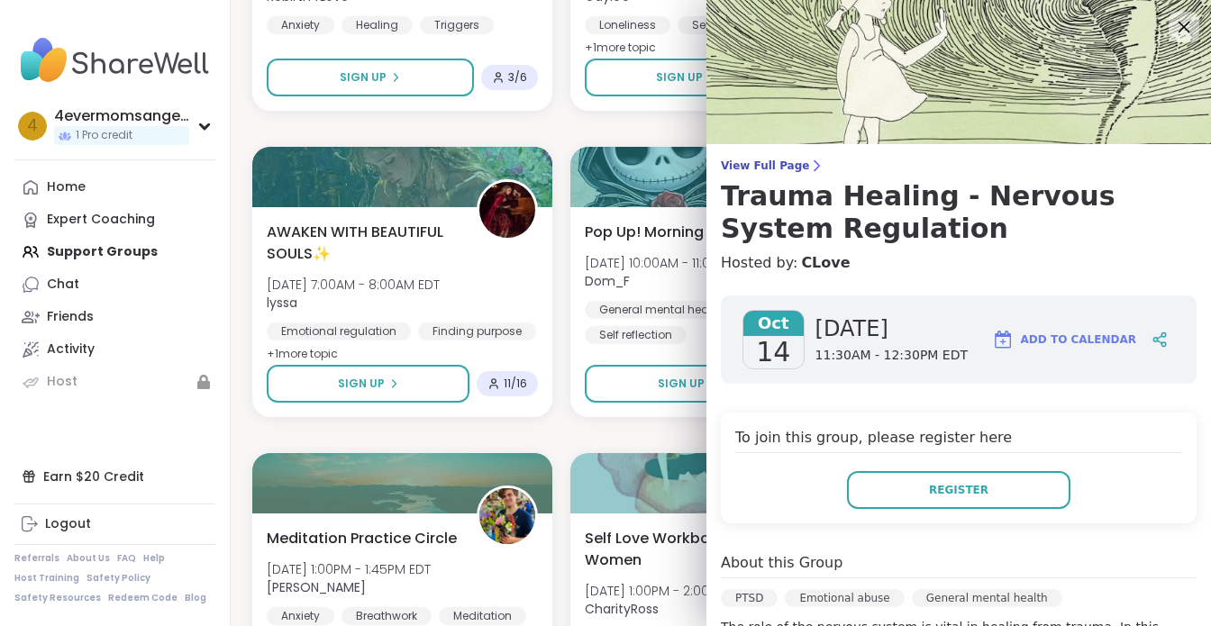
click at [1173, 21] on icon at bounding box center [1184, 26] width 23 height 23
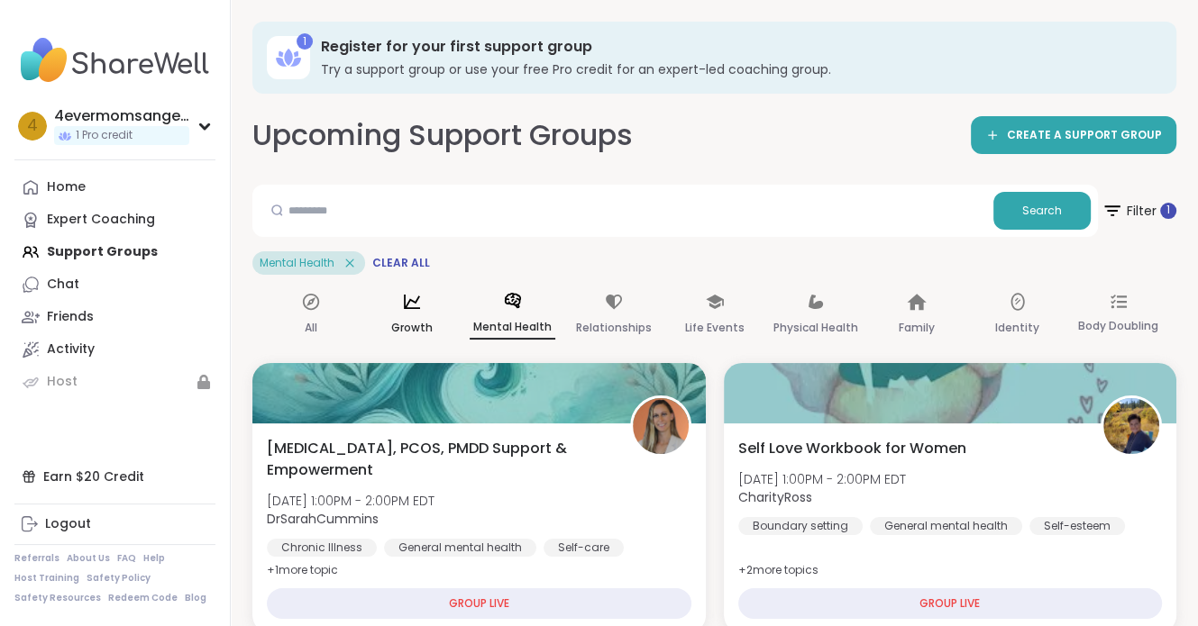
click at [408, 302] on icon at bounding box center [412, 302] width 16 height 14
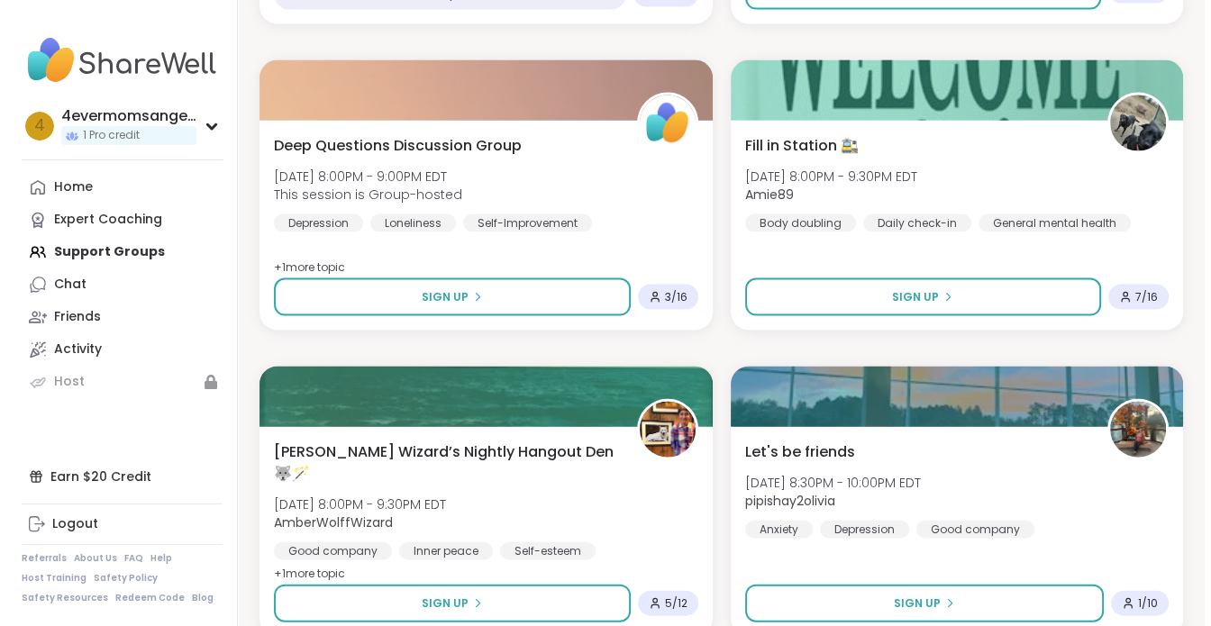
scroll to position [3271, 0]
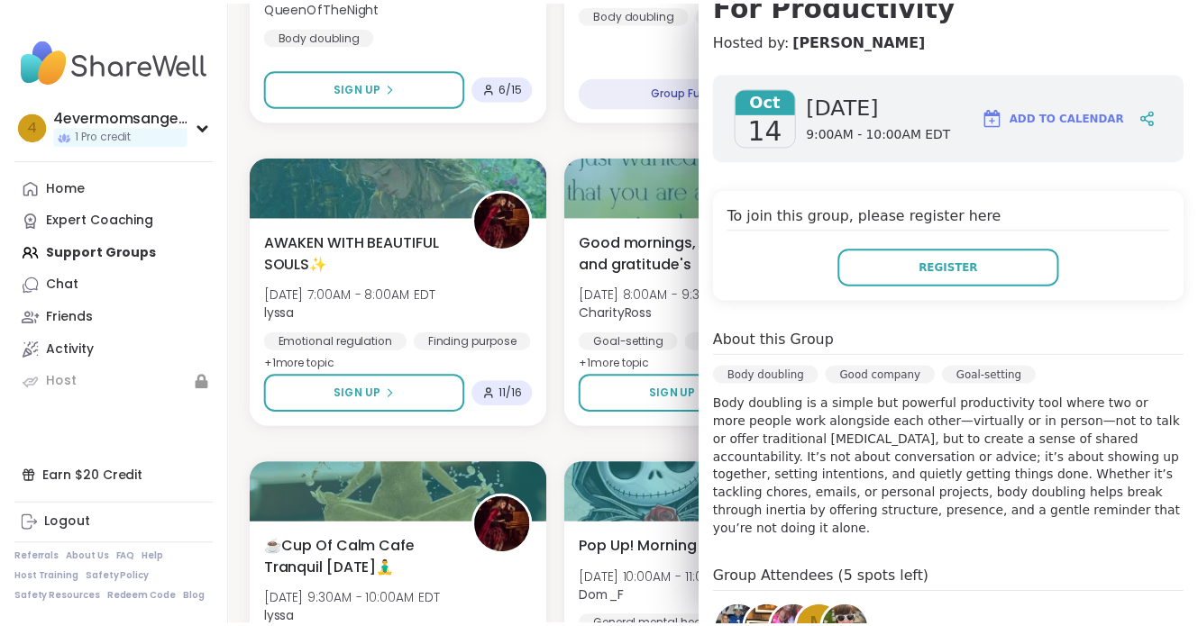
scroll to position [270, 0]
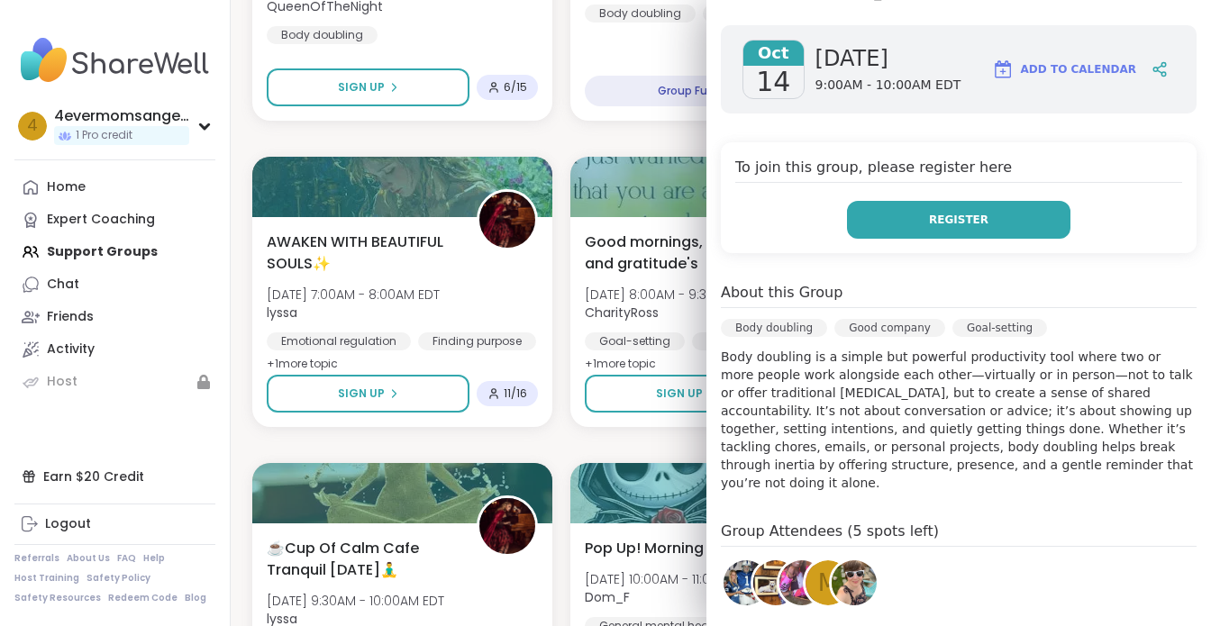
click at [929, 213] on span "Register" at bounding box center [958, 220] width 59 height 16
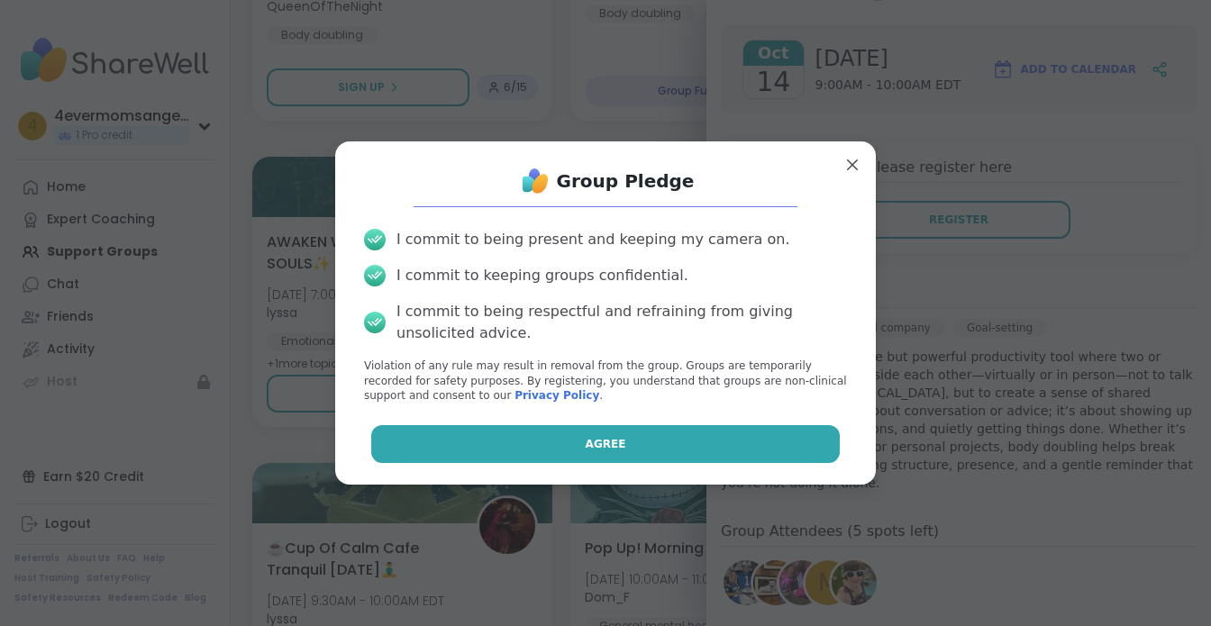
click at [534, 434] on button "Agree" at bounding box center [606, 444] width 470 height 38
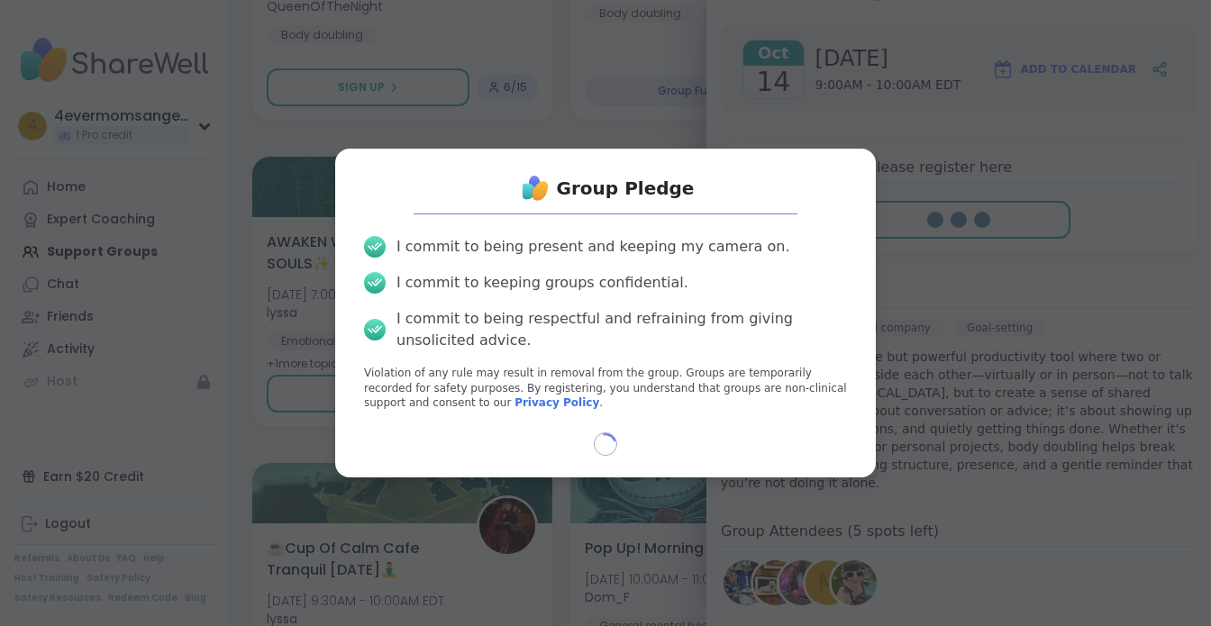
select select "**"
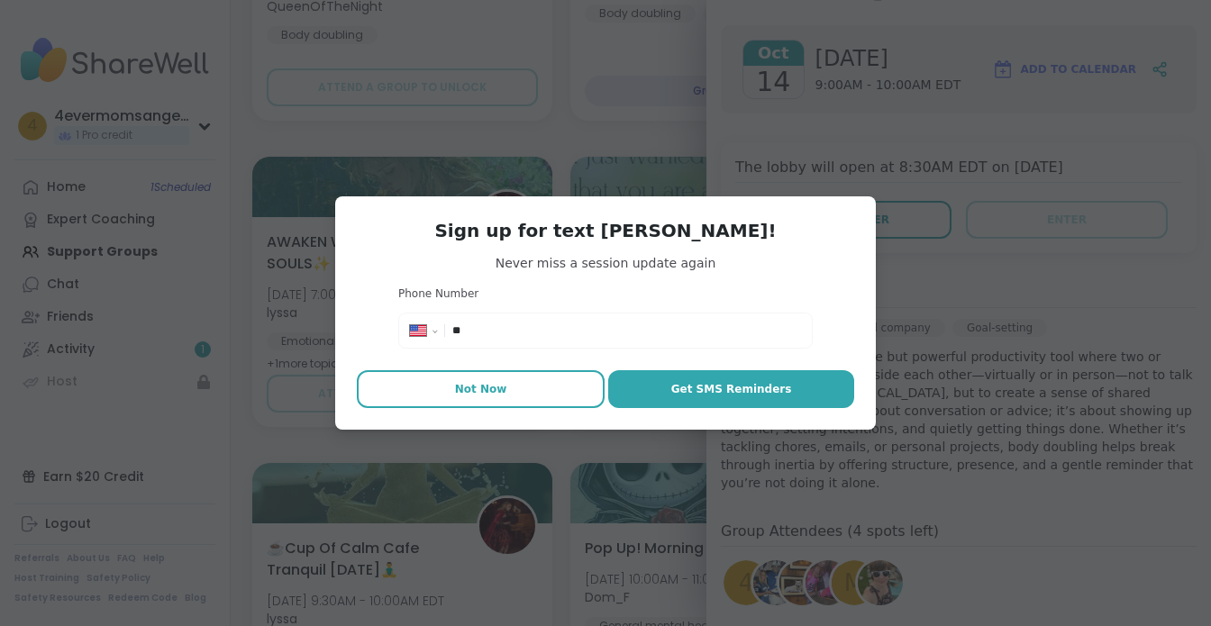
click at [520, 394] on button "Not Now" at bounding box center [481, 389] width 248 height 38
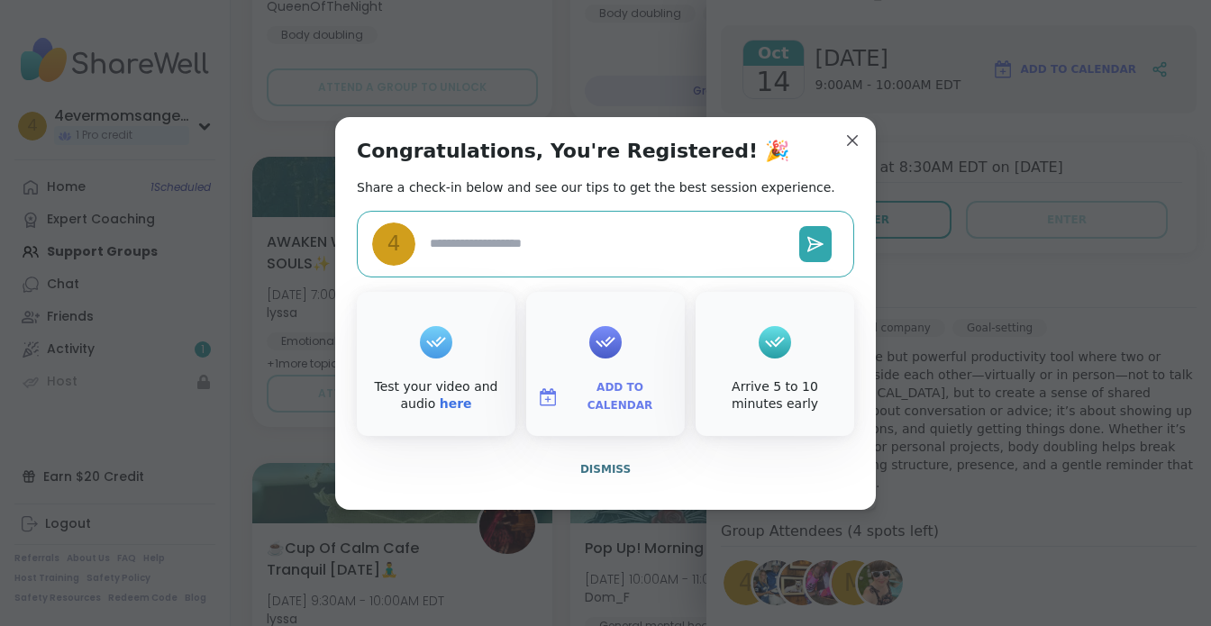
click at [615, 397] on span "Add to Calendar" at bounding box center [620, 396] width 108 height 35
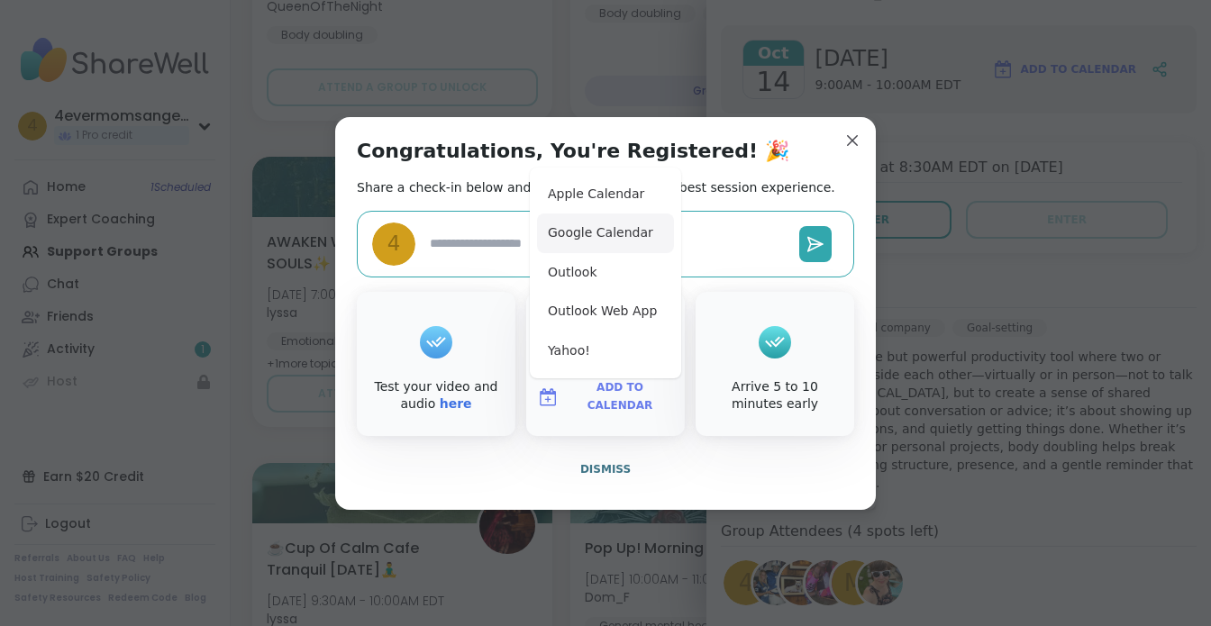
click at [555, 241] on button "Google Calendar" at bounding box center [605, 234] width 137 height 40
click at [763, 152] on div "Congratulations, You're Registered! 🎉 Share a check-in below and see our tips t…" at bounding box center [605, 313] width 541 height 393
click at [613, 470] on span "Dismiss" at bounding box center [605, 469] width 50 height 13
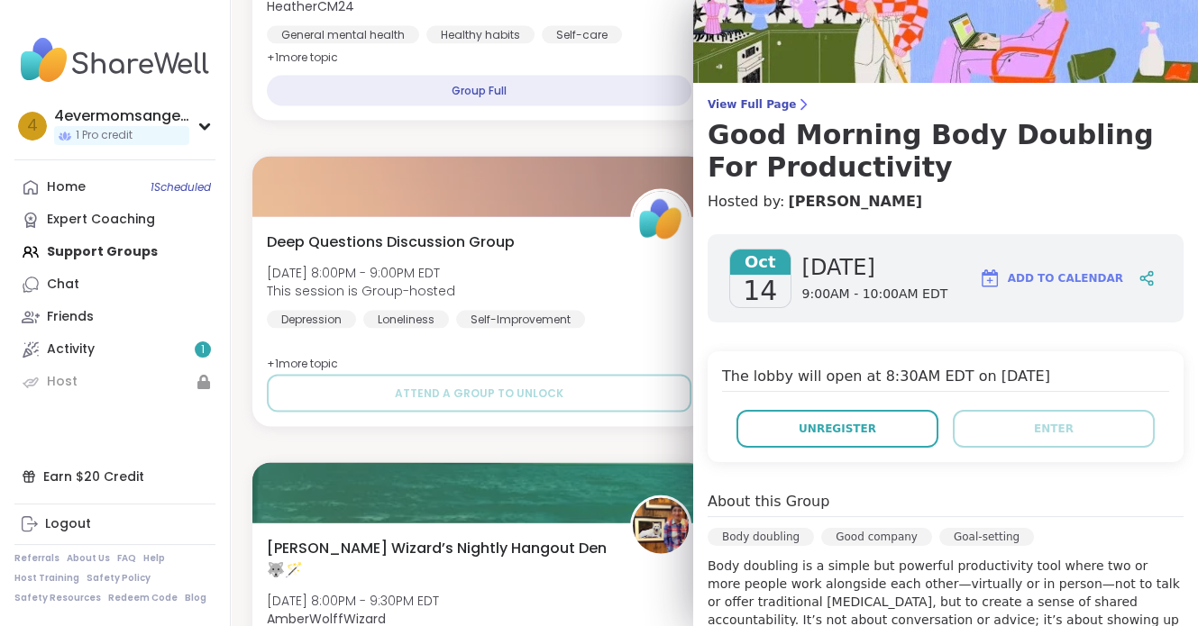
scroll to position [0, 0]
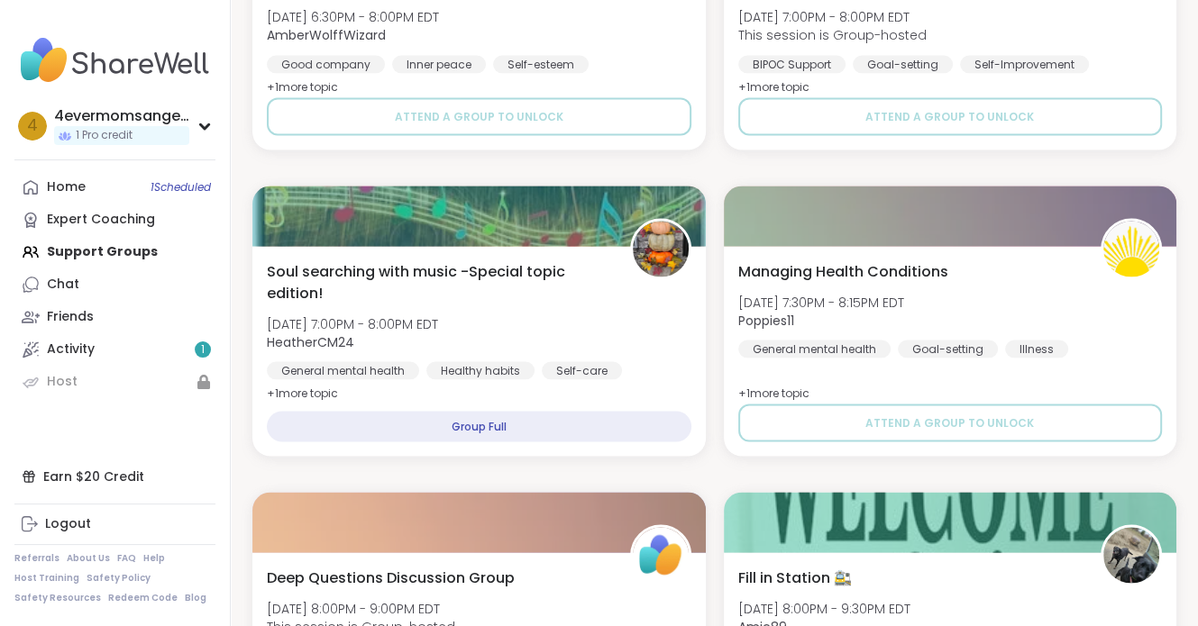
scroll to position [2730, 0]
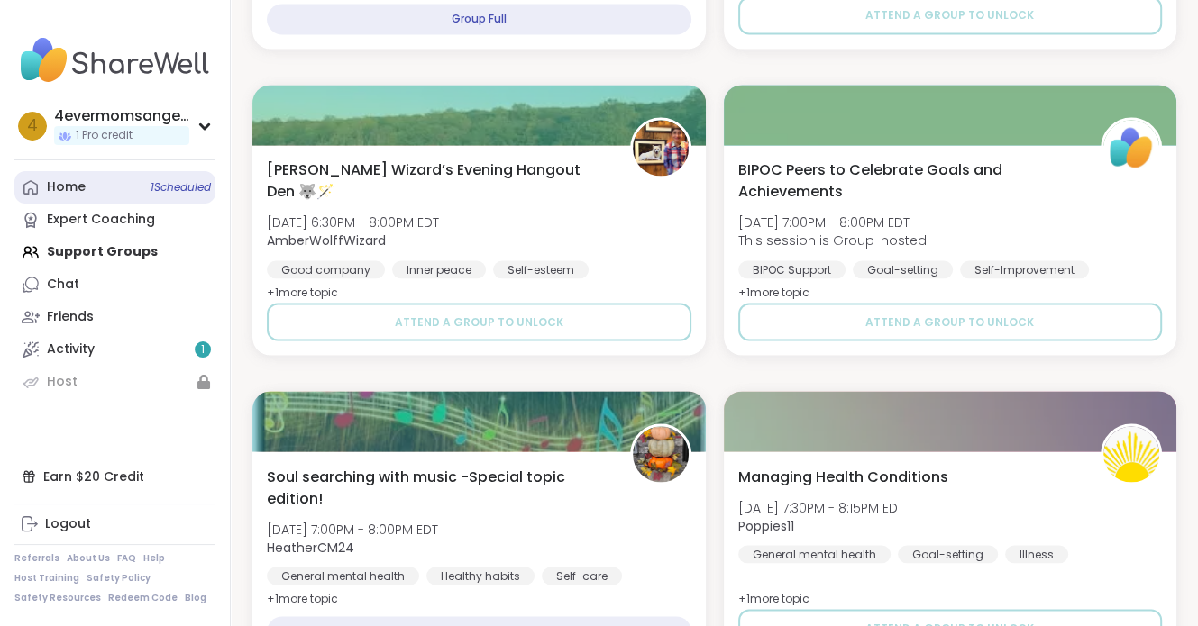
click at [63, 194] on div "Home 1 Scheduled" at bounding box center [66, 187] width 39 height 18
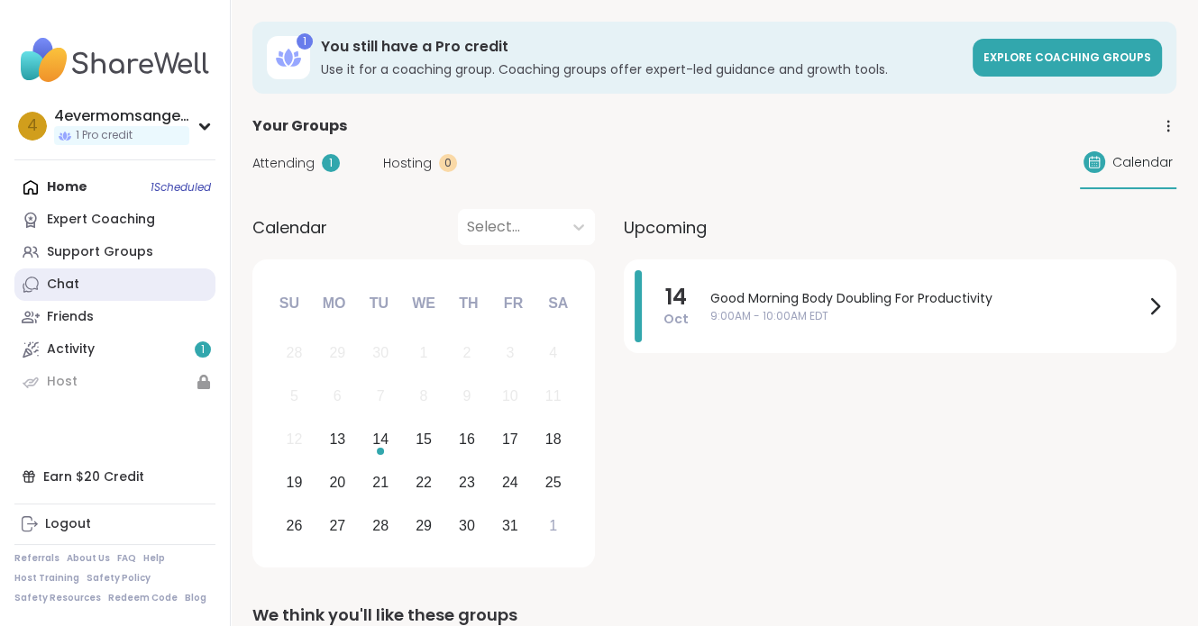
click at [87, 287] on link "Chat" at bounding box center [114, 285] width 201 height 32
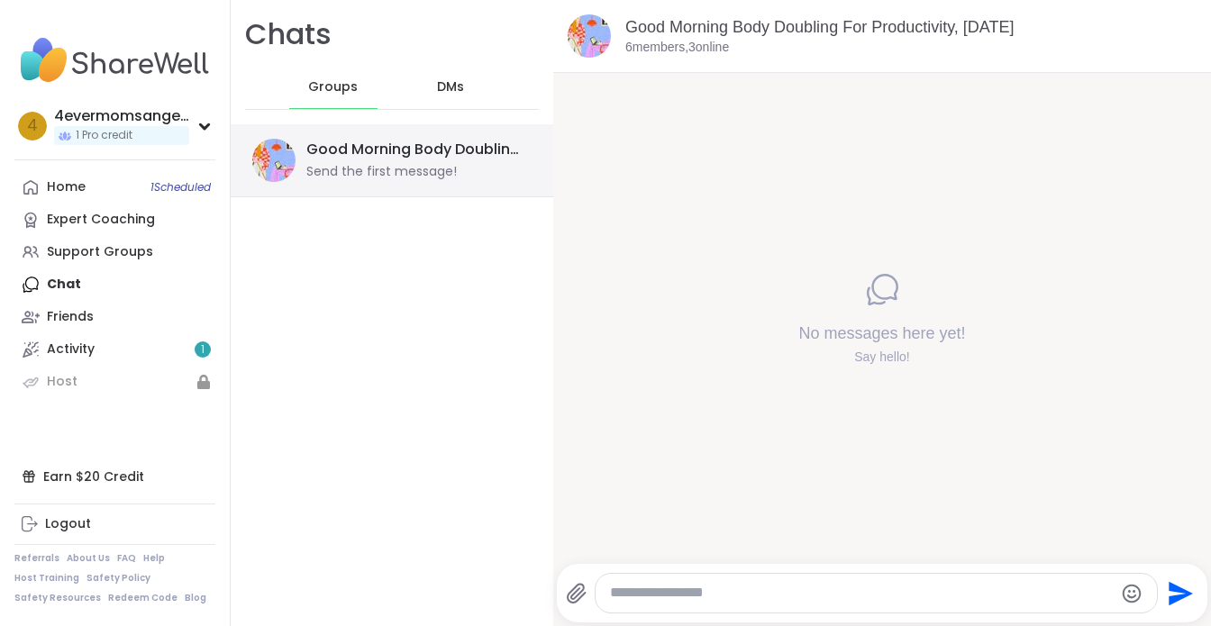
click at [338, 163] on div "Send the first message!" at bounding box center [381, 172] width 151 height 18
click at [449, 87] on span "DMs" at bounding box center [450, 87] width 27 height 18
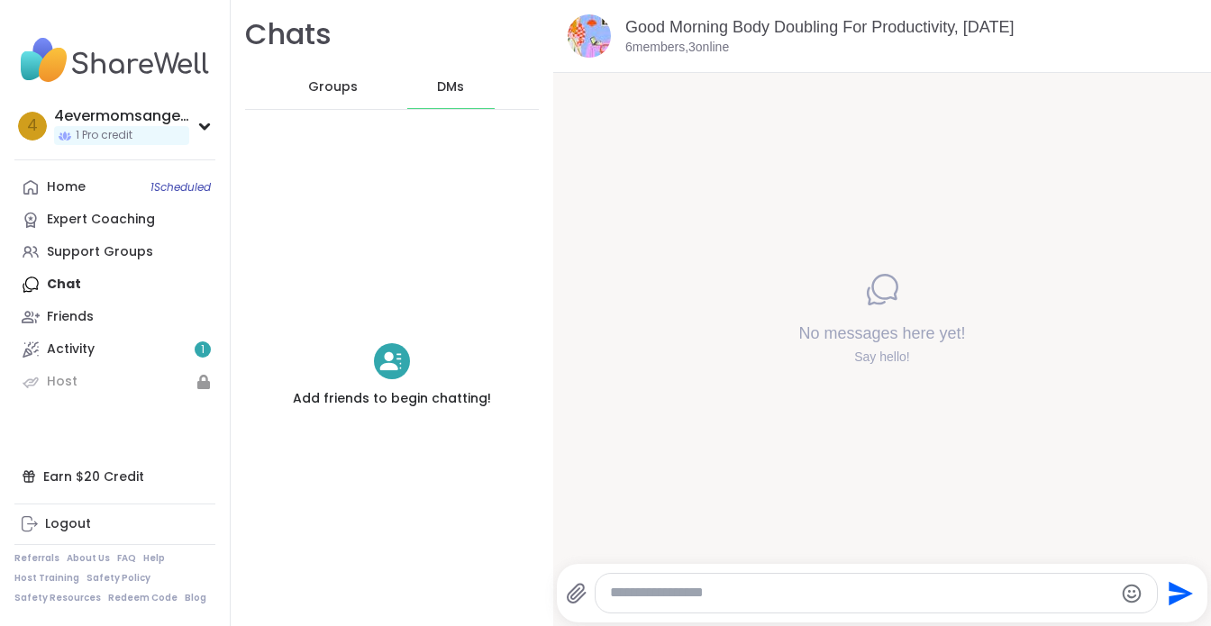
click at [324, 92] on span "Groups" at bounding box center [333, 87] width 50 height 18
